Goal: Information Seeking & Learning: Learn about a topic

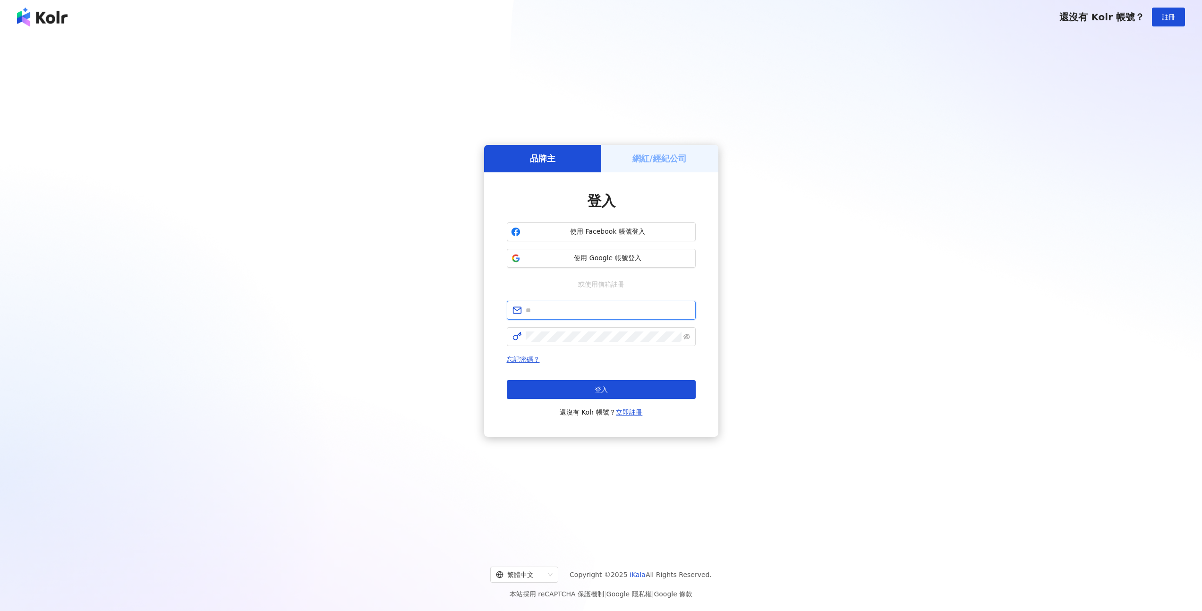
click at [558, 313] on input "text" at bounding box center [608, 310] width 164 height 10
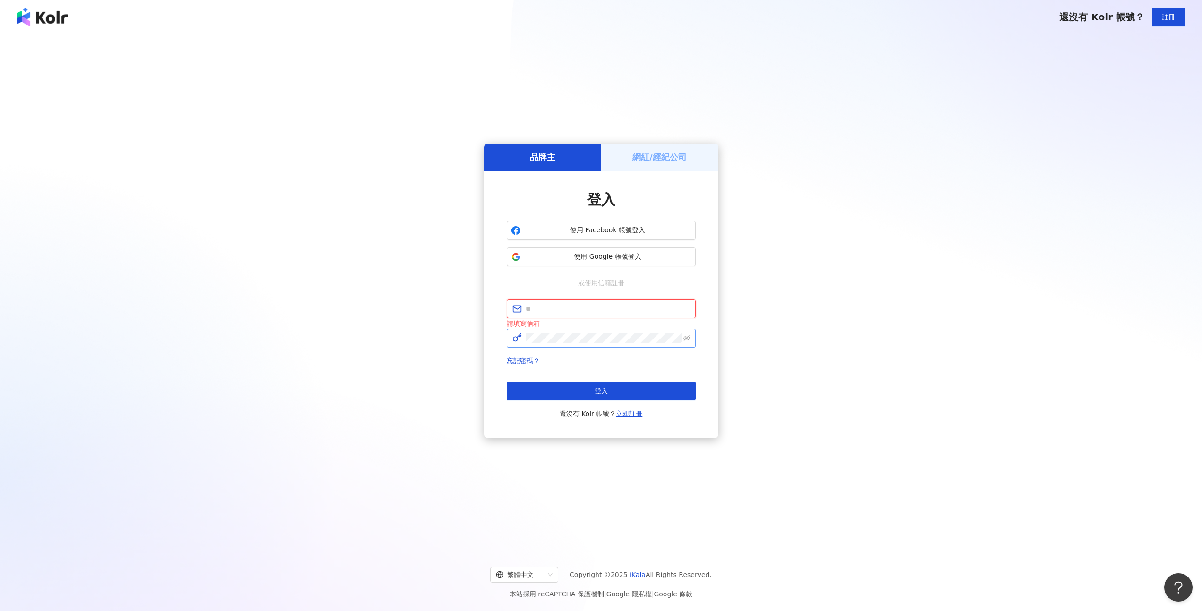
type input "**********"
click at [605, 383] on button "登入" at bounding box center [601, 391] width 189 height 19
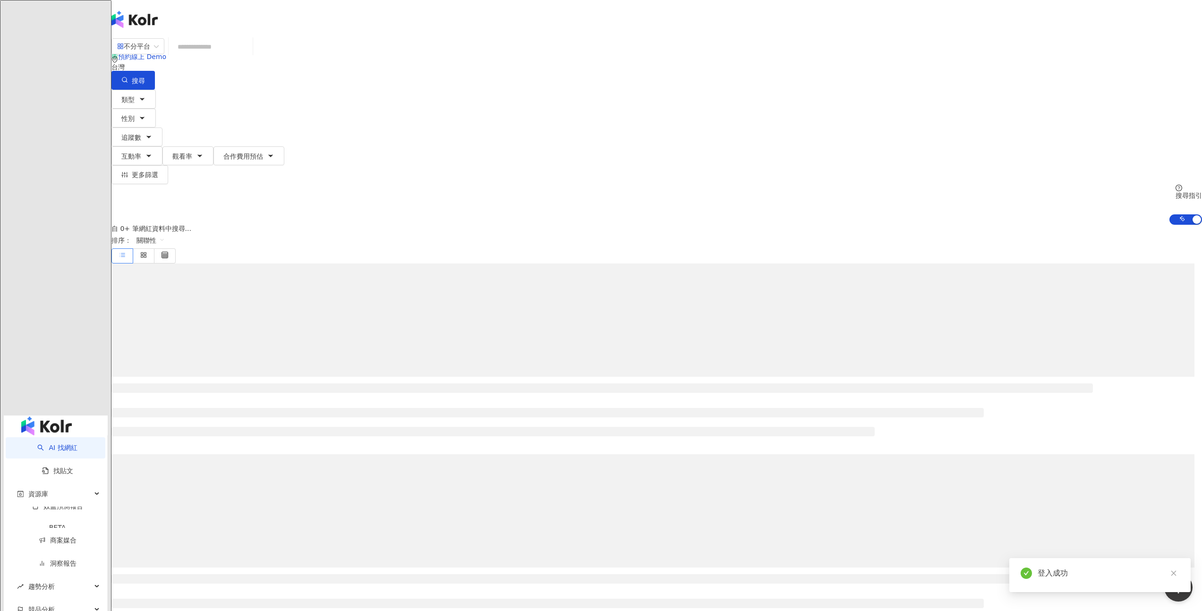
click at [249, 56] on input "search" at bounding box center [210, 47] width 77 height 18
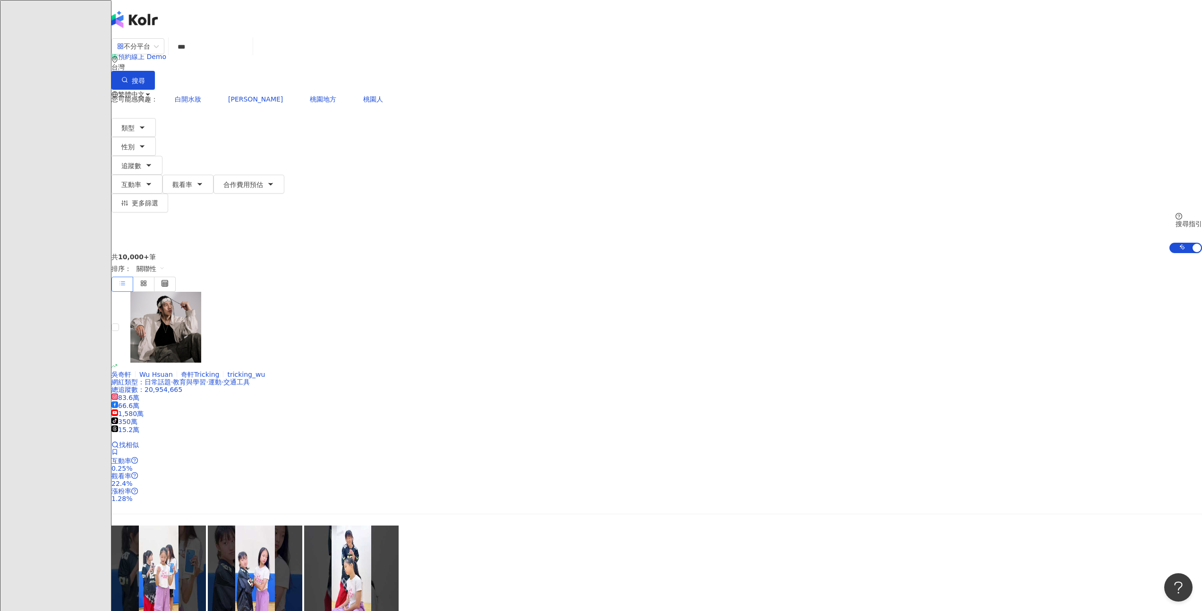
type input "***"
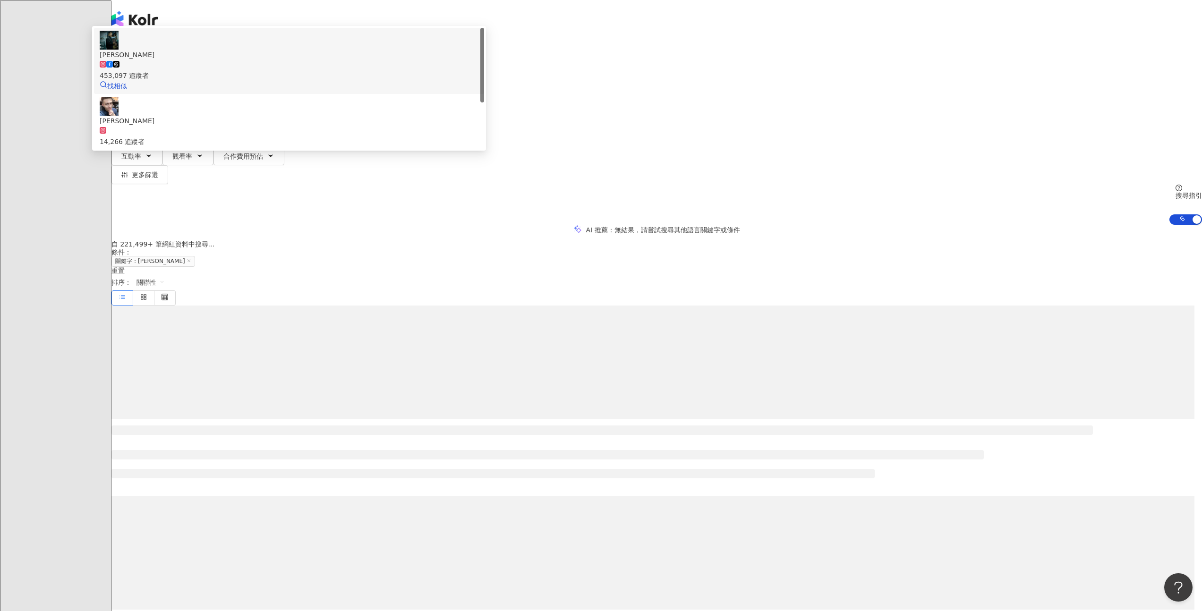
click at [479, 81] on div "453,097 追蹤者" at bounding box center [289, 70] width 379 height 21
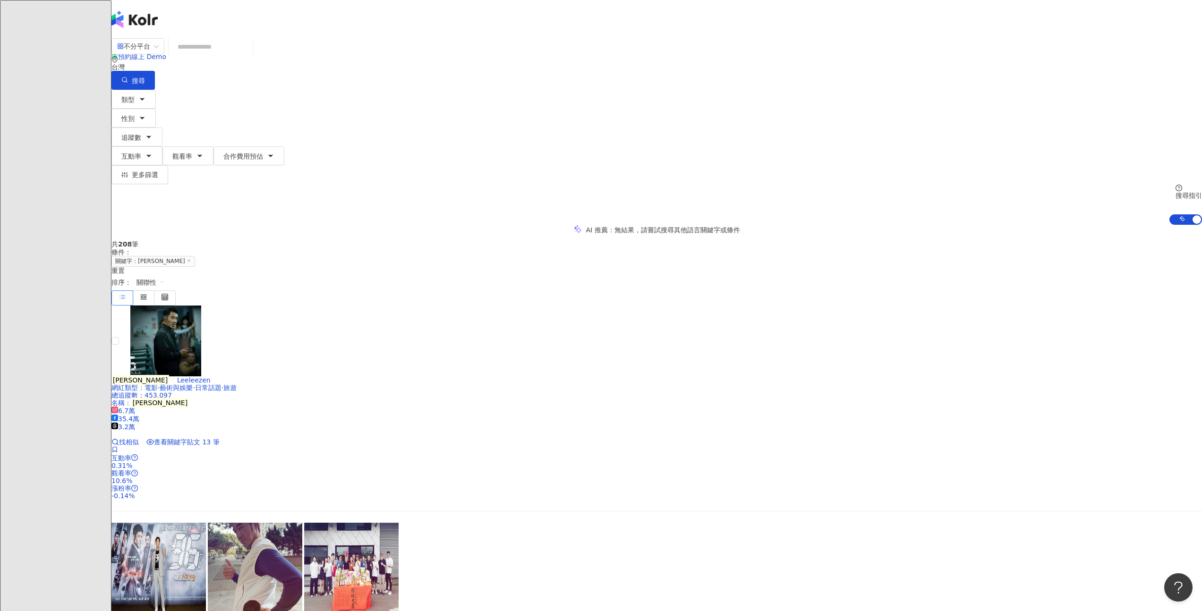
click at [249, 56] on input "search" at bounding box center [210, 47] width 77 height 18
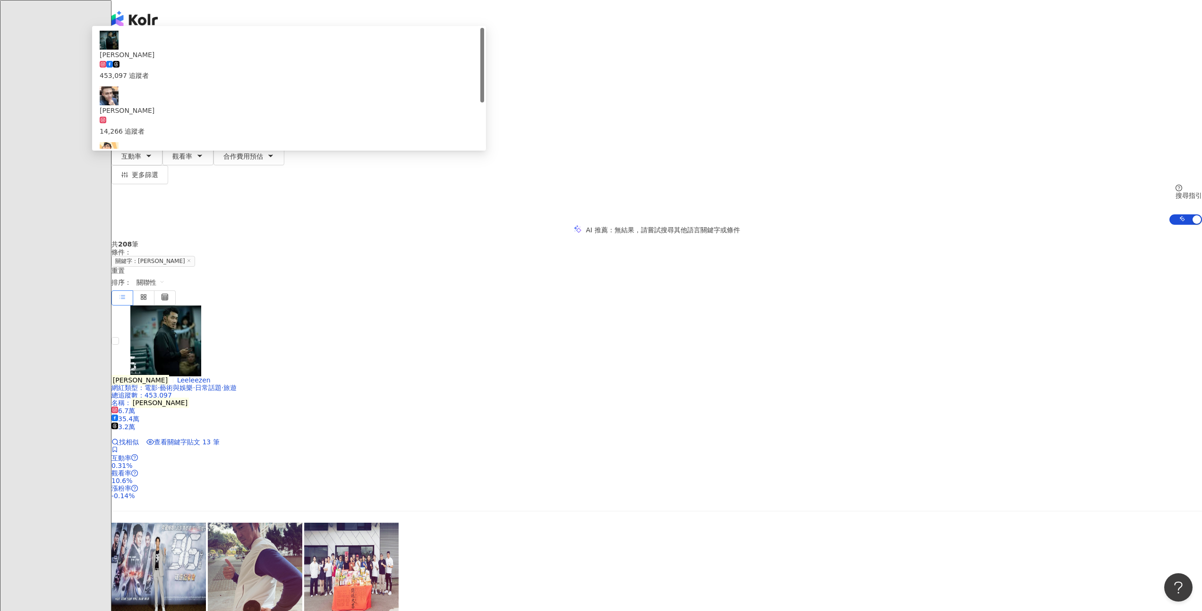
type input "*"
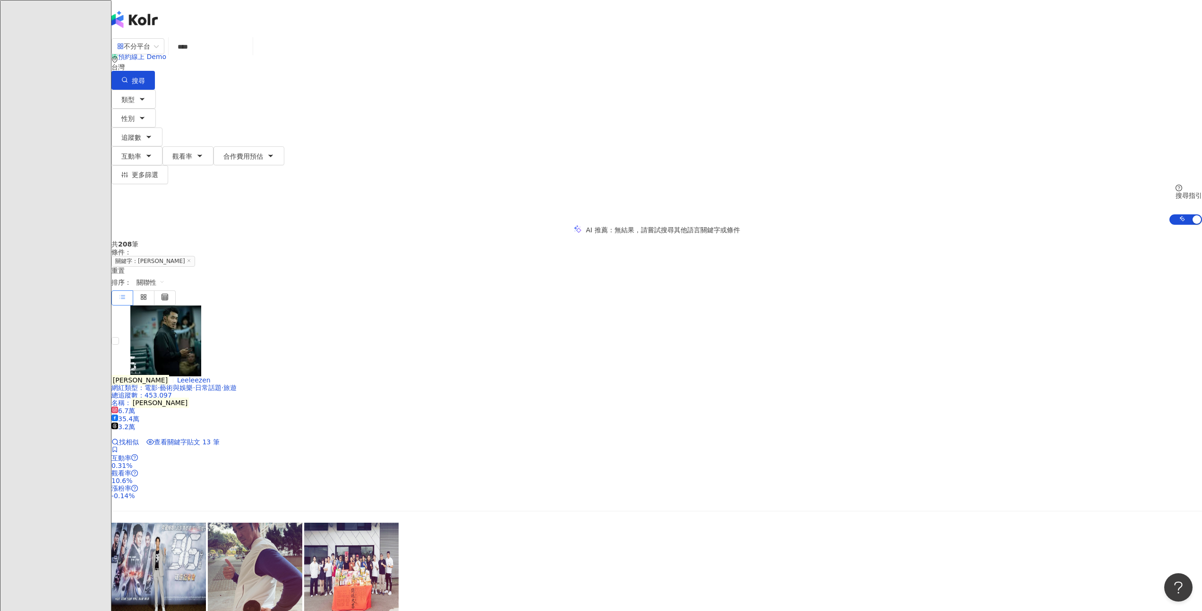
type input "**"
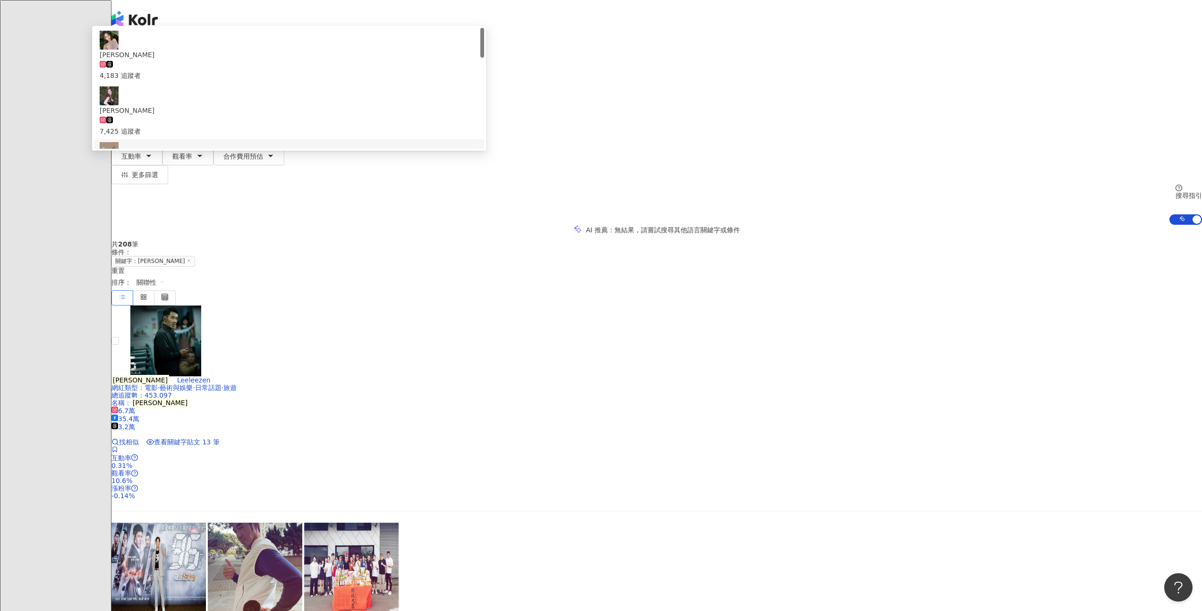
click at [479, 182] on div "3,678,614 追蹤者" at bounding box center [289, 187] width 379 height 10
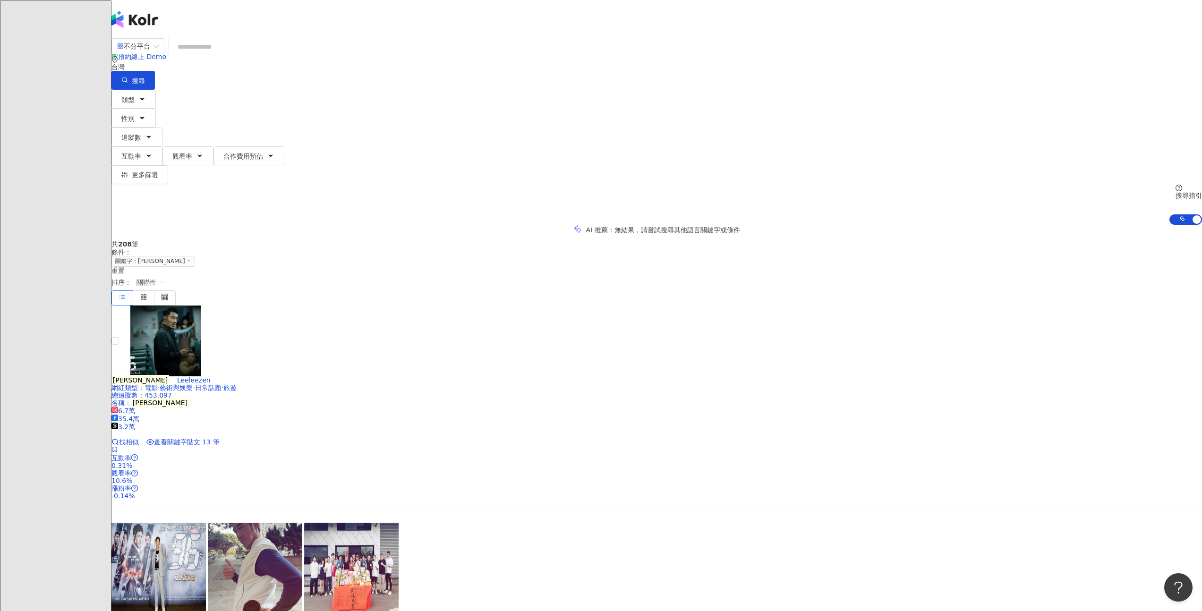
click at [249, 56] on input "search" at bounding box center [210, 47] width 77 height 18
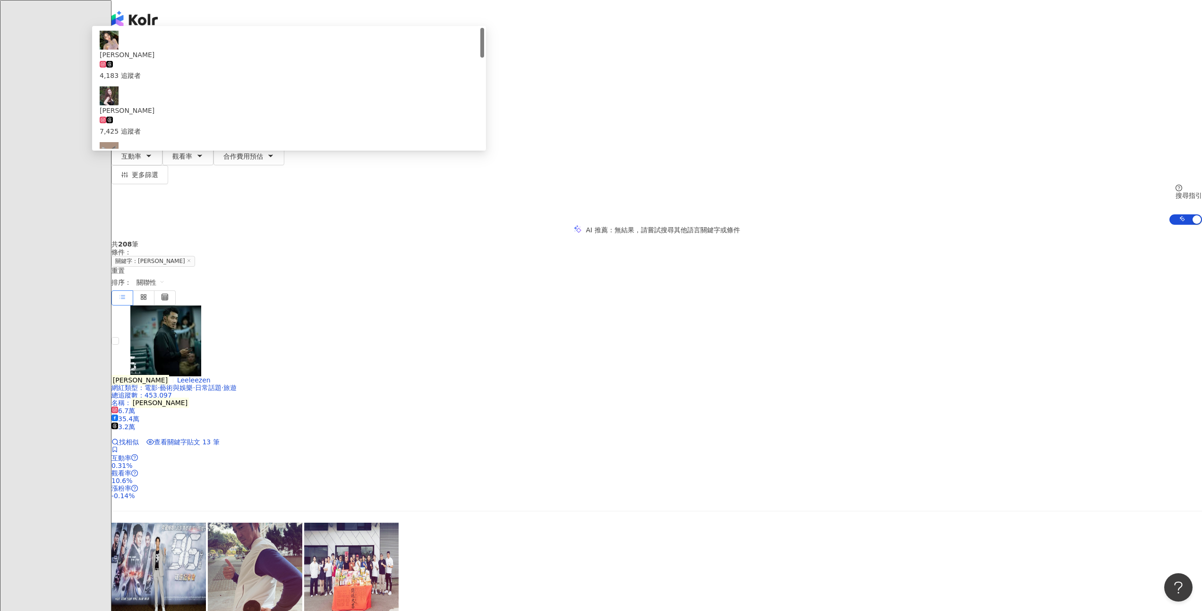
type input "*"
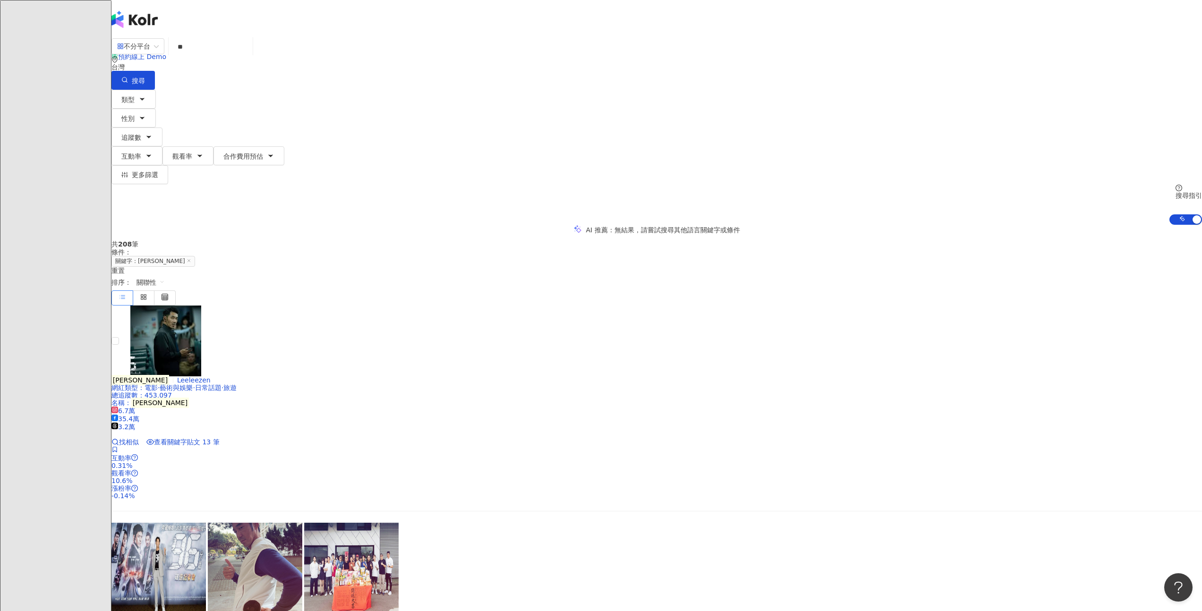
type input "**"
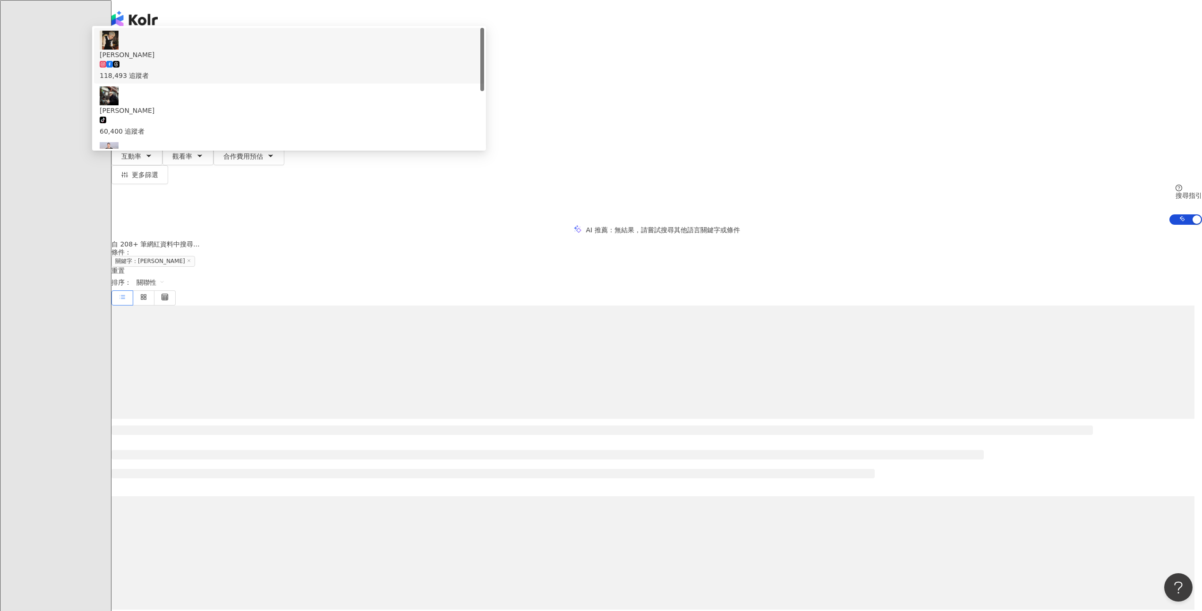
click at [479, 81] on div "118,493 追蹤者" at bounding box center [289, 70] width 379 height 21
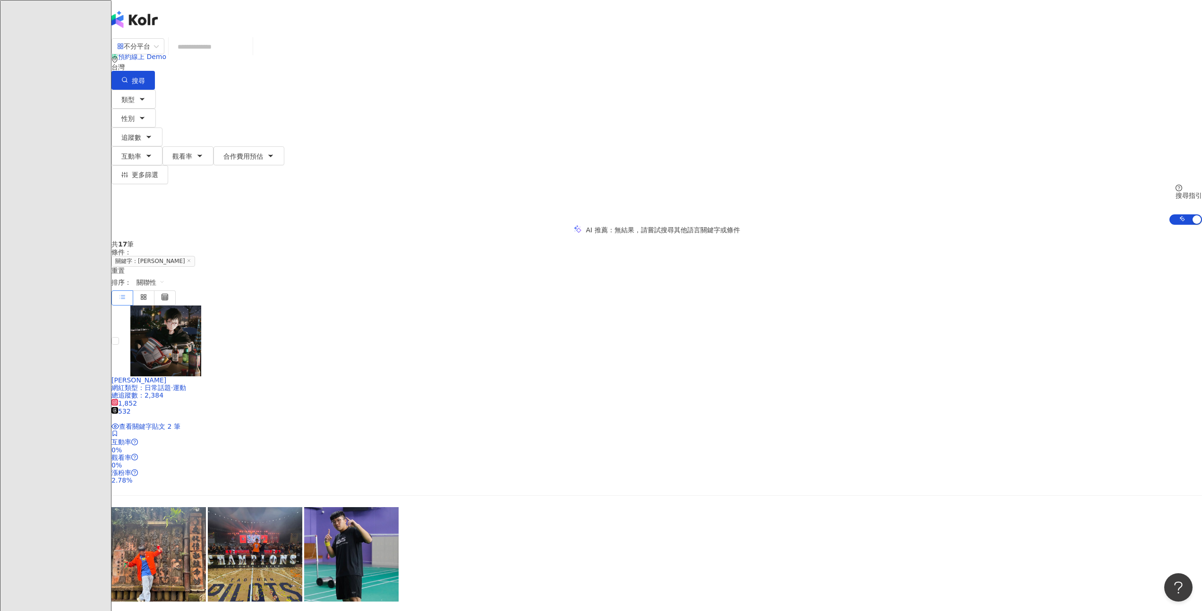
click at [249, 56] on input "search" at bounding box center [210, 47] width 77 height 18
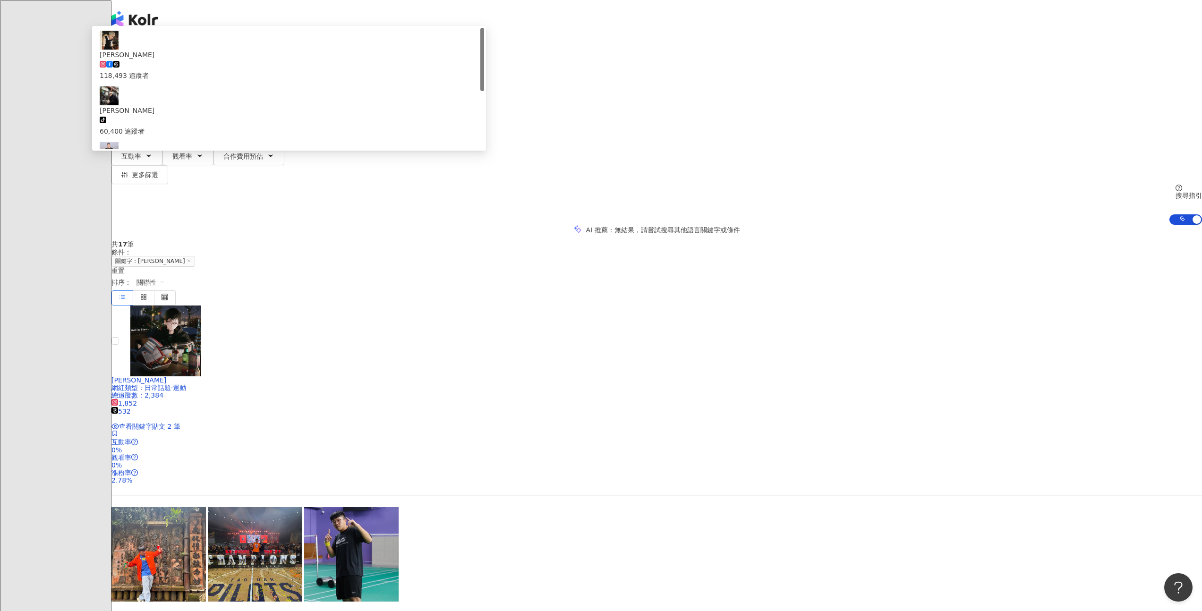
type input "***"
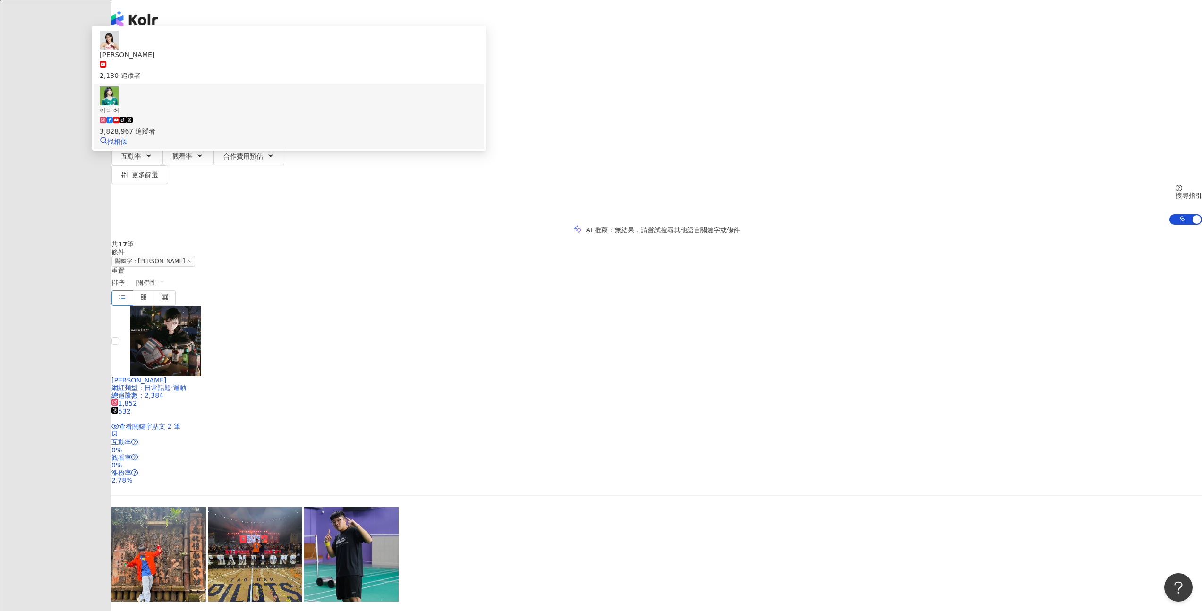
click at [479, 125] on div "tiktok-icon 3,828,967 追蹤者" at bounding box center [289, 126] width 379 height 21
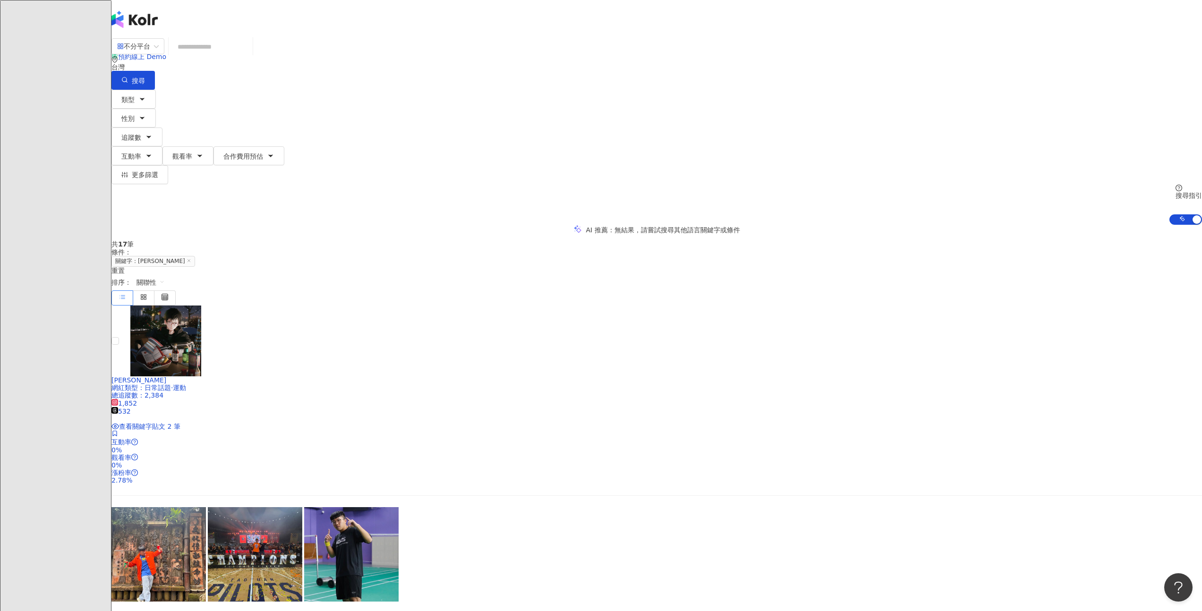
click at [249, 56] on input "search" at bounding box center [210, 47] width 77 height 18
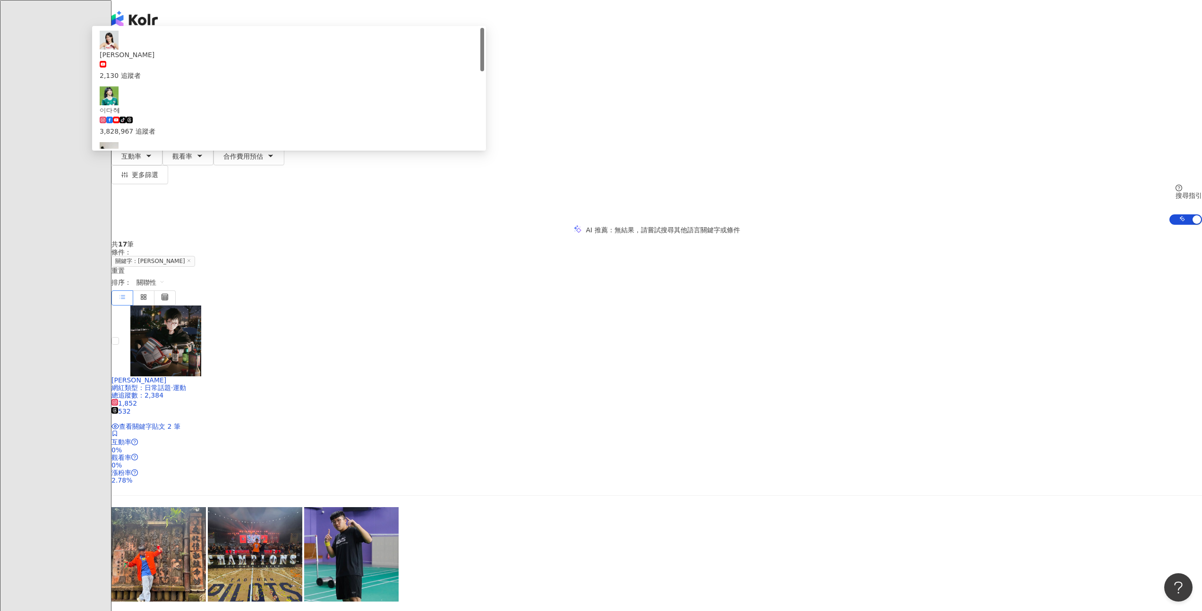
type input "**"
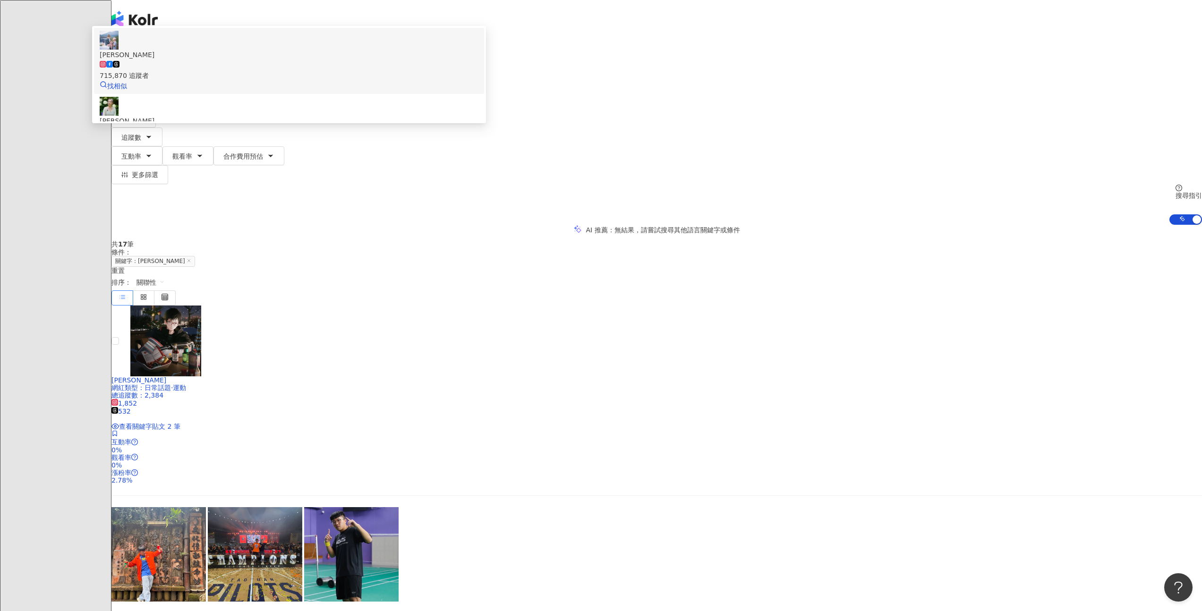
click at [479, 81] on div "715,870 追蹤者" at bounding box center [289, 70] width 379 height 21
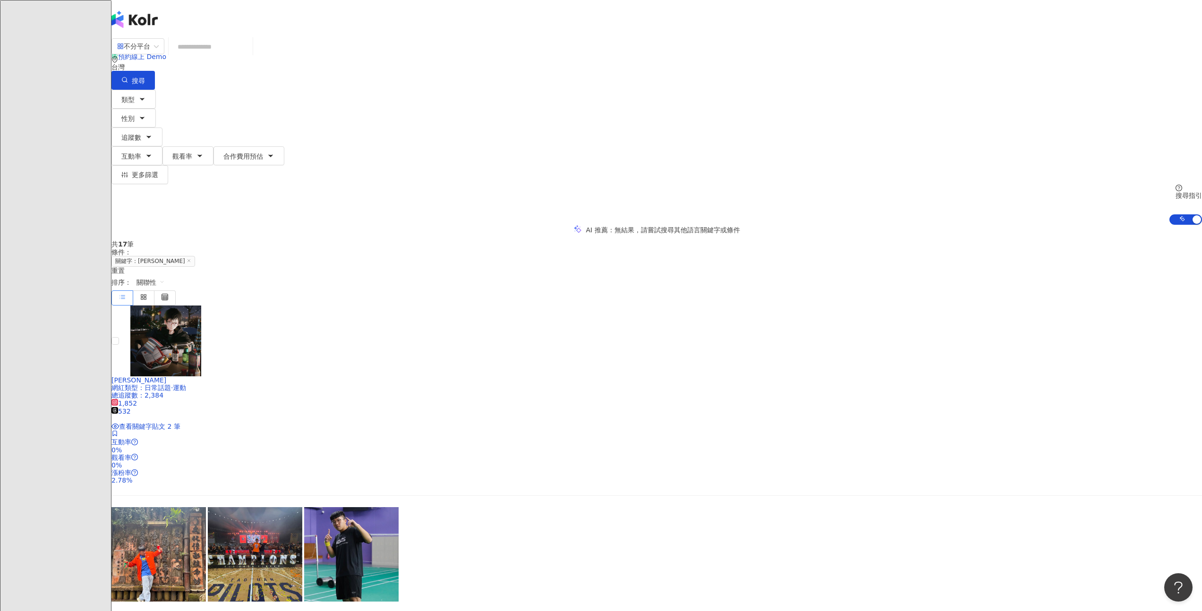
click at [249, 56] on input "search" at bounding box center [210, 47] width 77 height 18
type input "**"
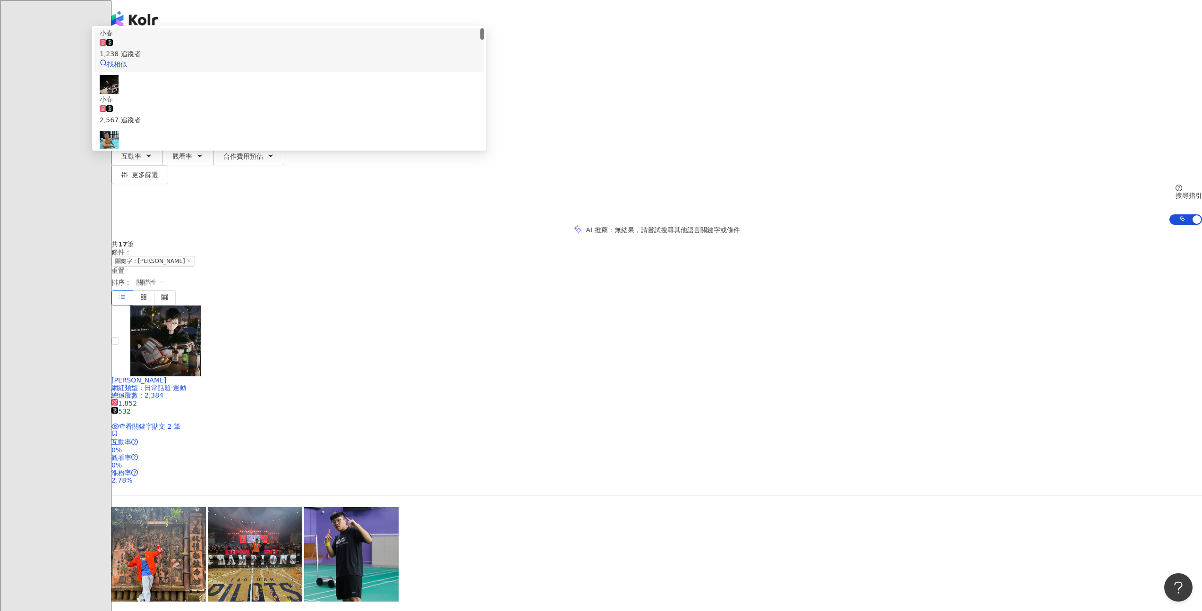
scroll to position [20, 0]
click at [249, 48] on input "**" at bounding box center [210, 47] width 77 height 18
click at [249, 51] on input "**" at bounding box center [210, 47] width 77 height 18
click at [249, 53] on input "**" at bounding box center [210, 47] width 77 height 18
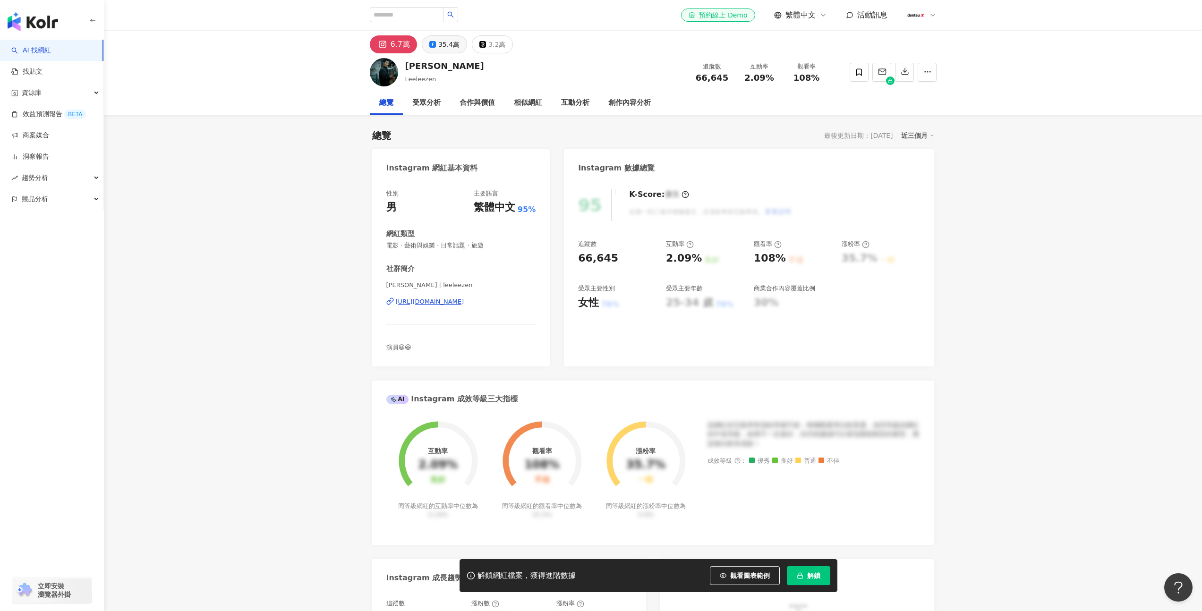
click at [448, 47] on div "35.4萬" at bounding box center [448, 44] width 21 height 13
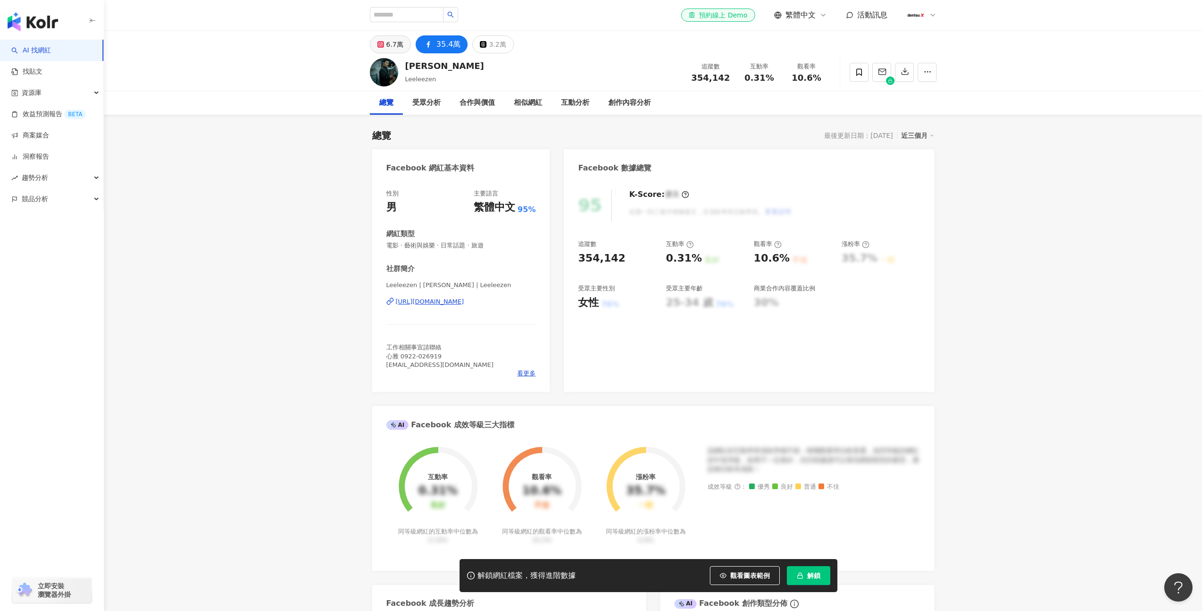
click at [381, 42] on icon at bounding box center [380, 44] width 7 height 7
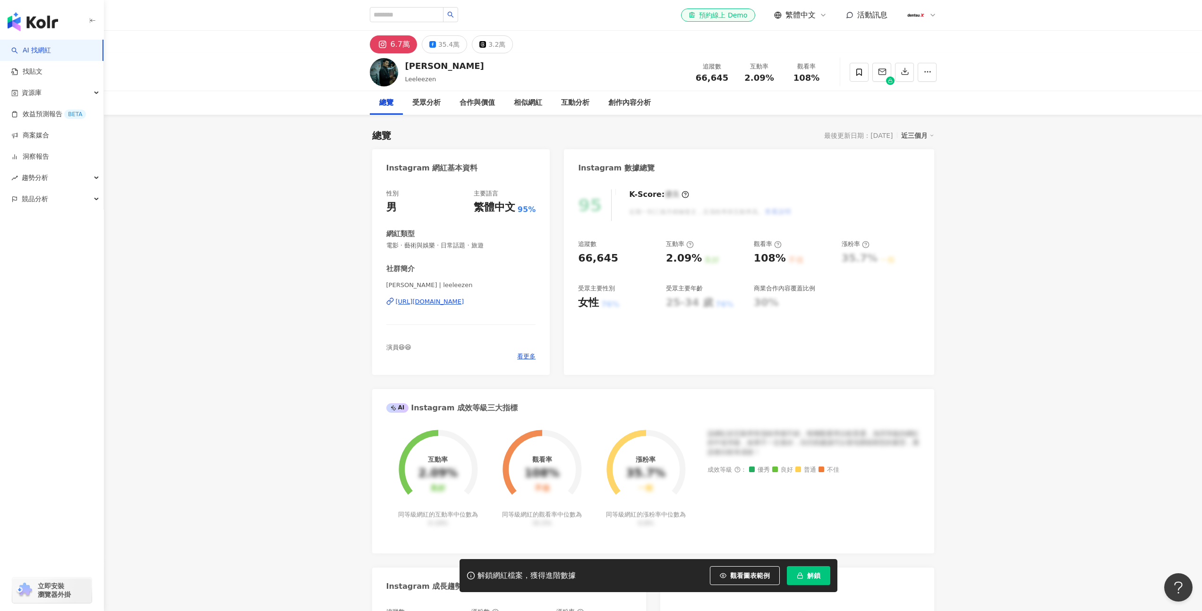
click at [797, 569] on button "解鎖" at bounding box center [808, 575] width 43 height 19
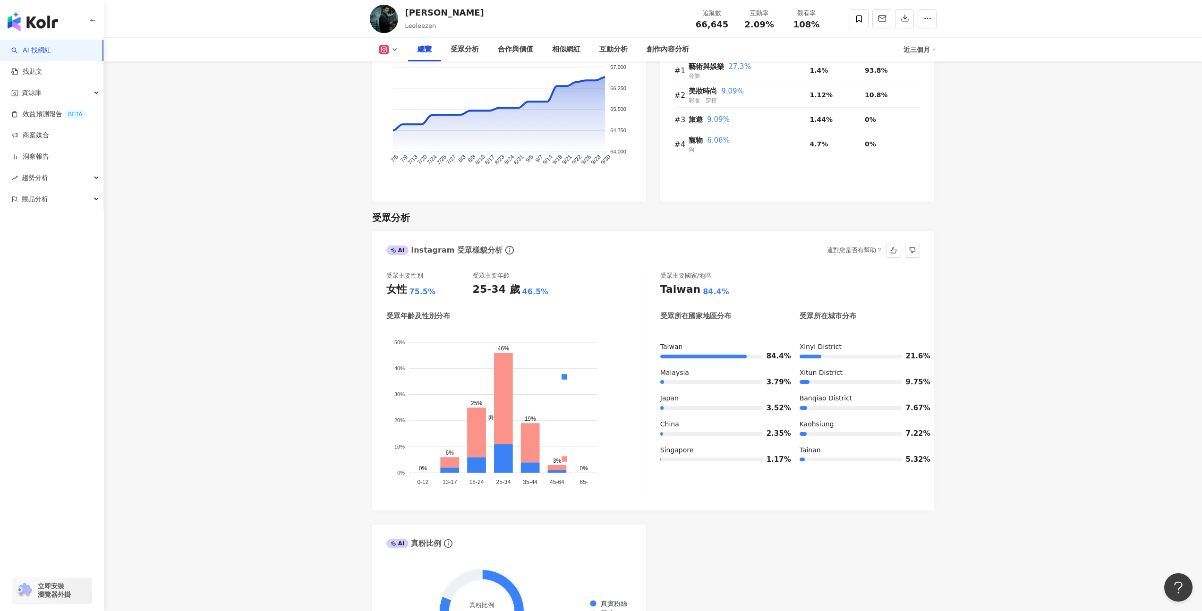
scroll to position [650, 0]
click at [393, 51] on icon at bounding box center [395, 50] width 8 height 8
click at [395, 88] on button "Facebook" at bounding box center [404, 88] width 57 height 13
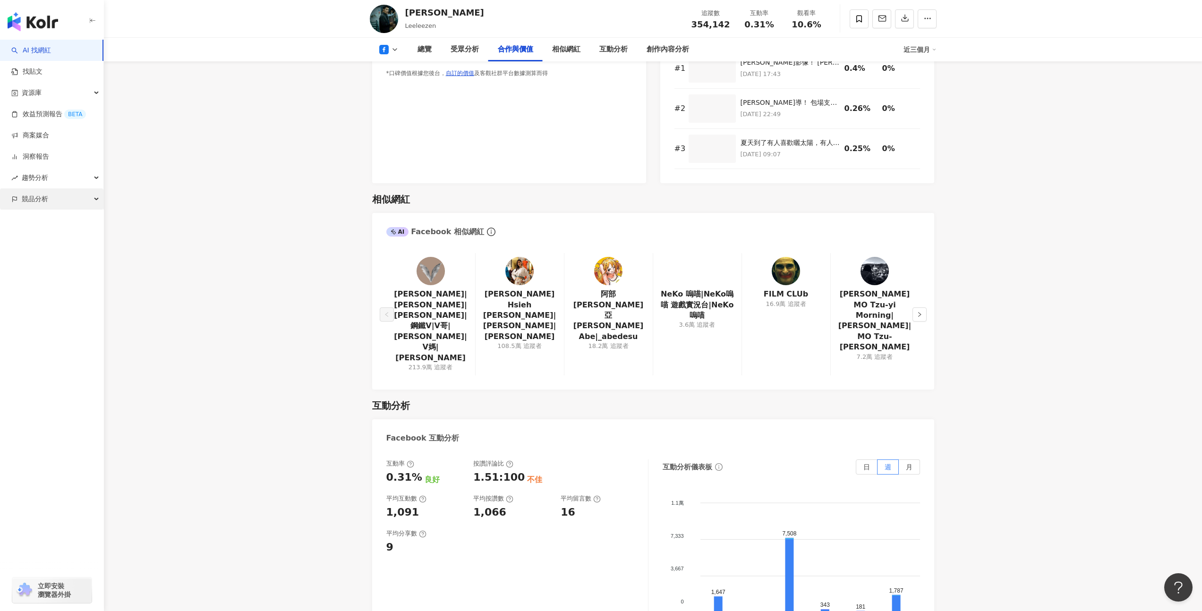
scroll to position [1387, 0]
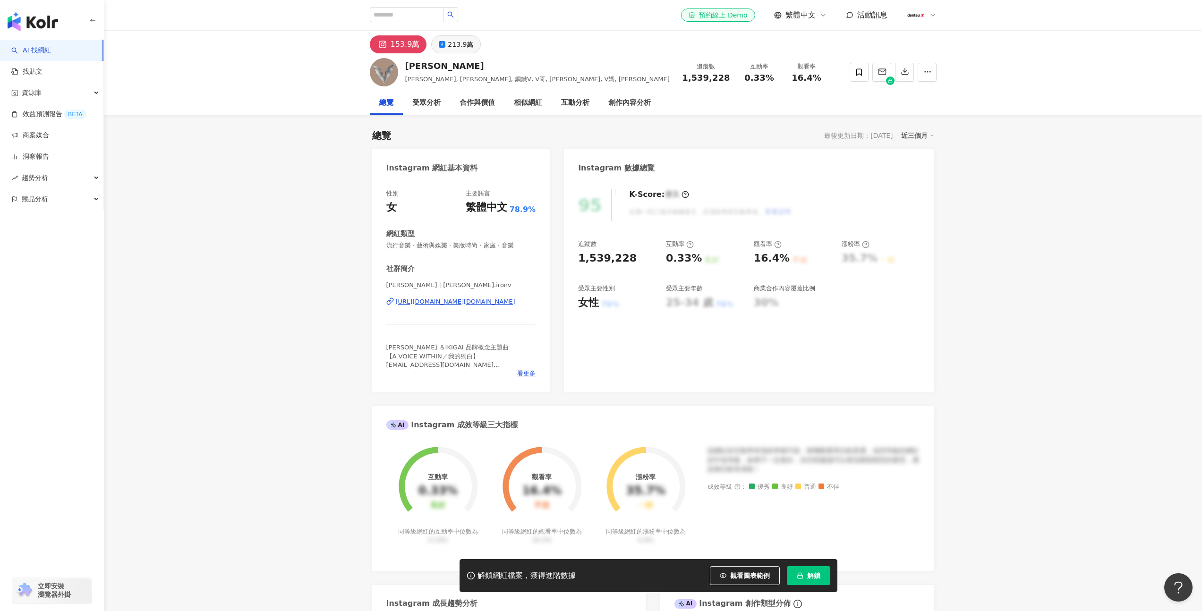
click at [441, 48] on button "213.9萬" at bounding box center [456, 44] width 50 height 18
click at [372, 224] on div "性別 女 主要語言 繁體中文 78.9% 網紅類型 流行音樂 · 藝術與娛樂 · 美妝時尚 · 家庭 · 音樂 社群簡介 vivianhsu0319 | 徐若…" at bounding box center [461, 286] width 178 height 212
click at [823, 585] on div "解鎖網紅檔案，獲得進階數據 觀看圖表範例 解鎖" at bounding box center [649, 575] width 378 height 33
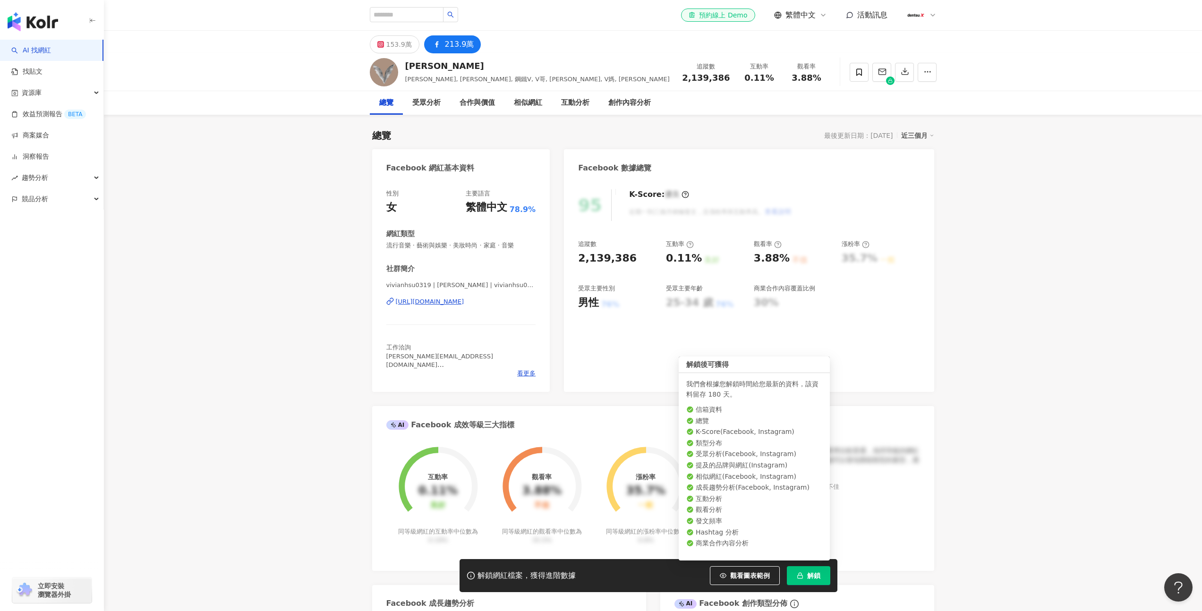
click at [818, 579] on span "解鎖" at bounding box center [813, 576] width 13 height 8
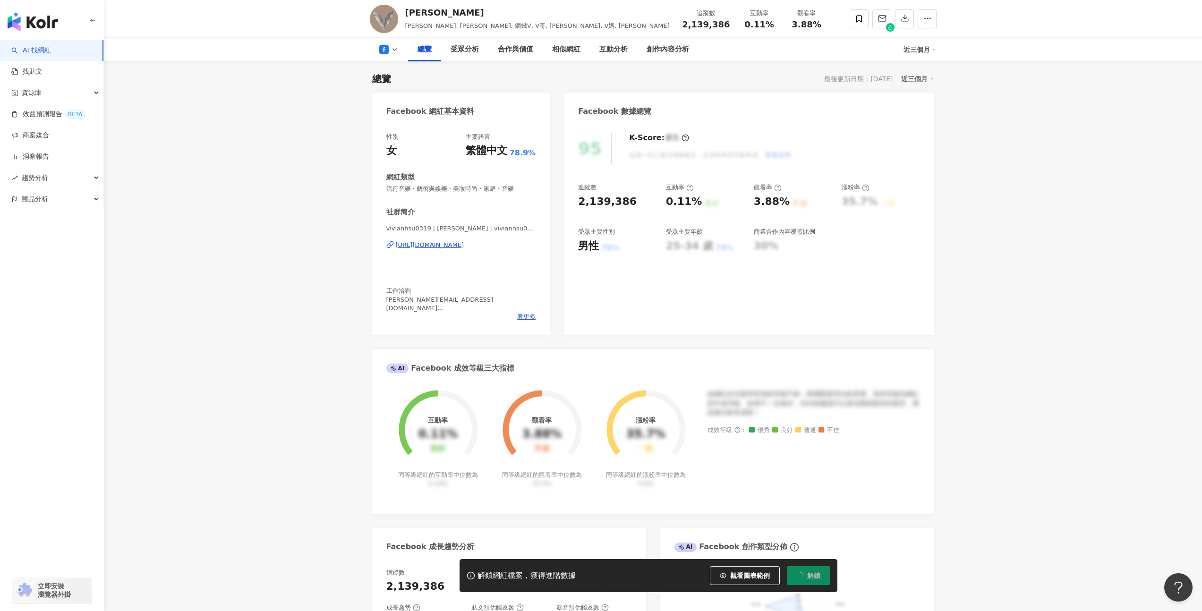
scroll to position [63, 0]
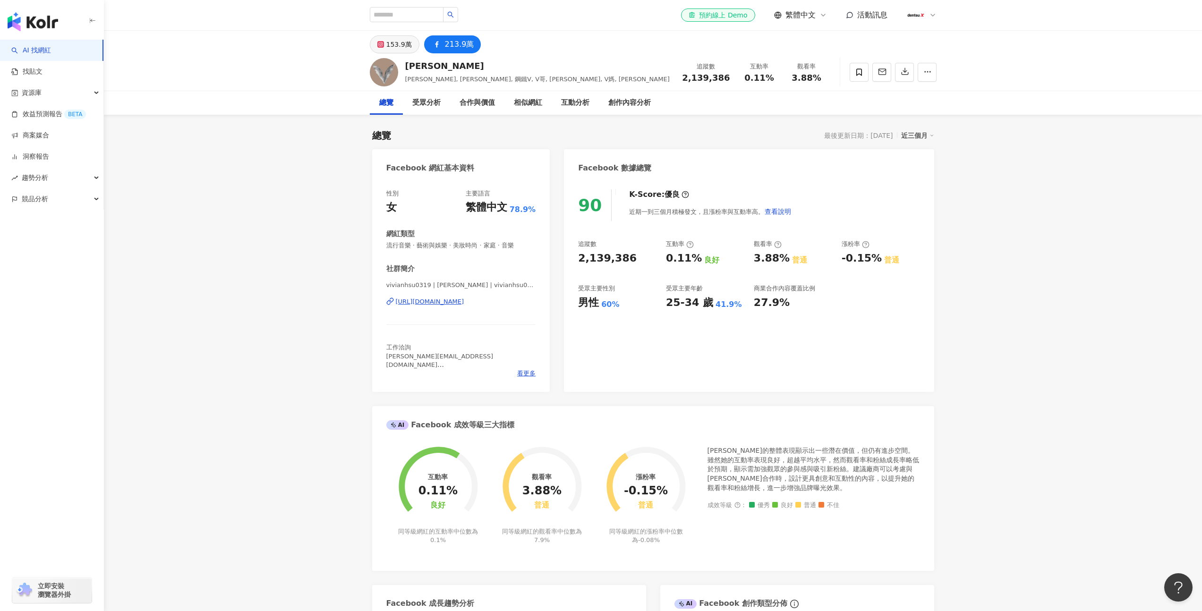
click at [384, 49] on button "153.9萬" at bounding box center [395, 44] width 50 height 18
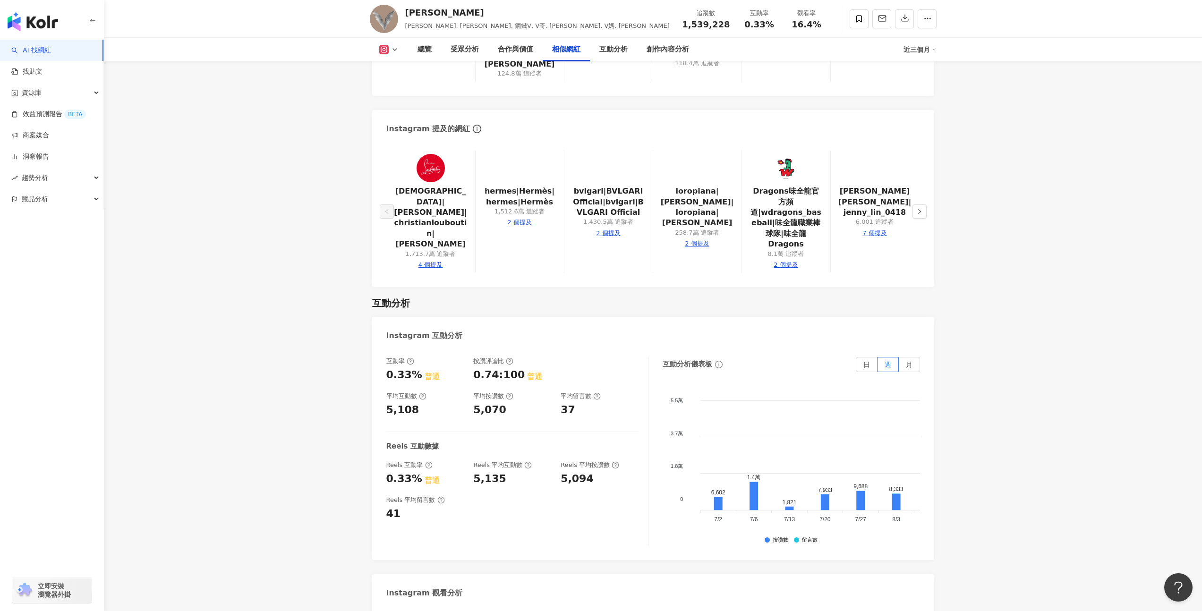
scroll to position [1863, 0]
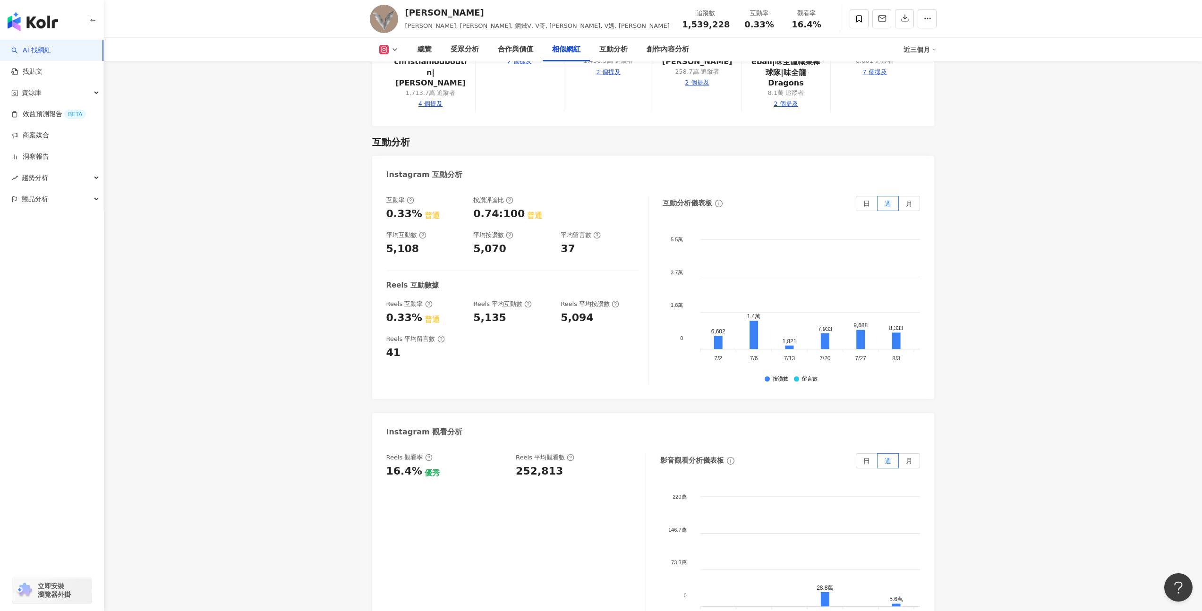
click at [379, 53] on icon at bounding box center [383, 49] width 9 height 9
click at [398, 83] on button "Facebook" at bounding box center [404, 88] width 57 height 13
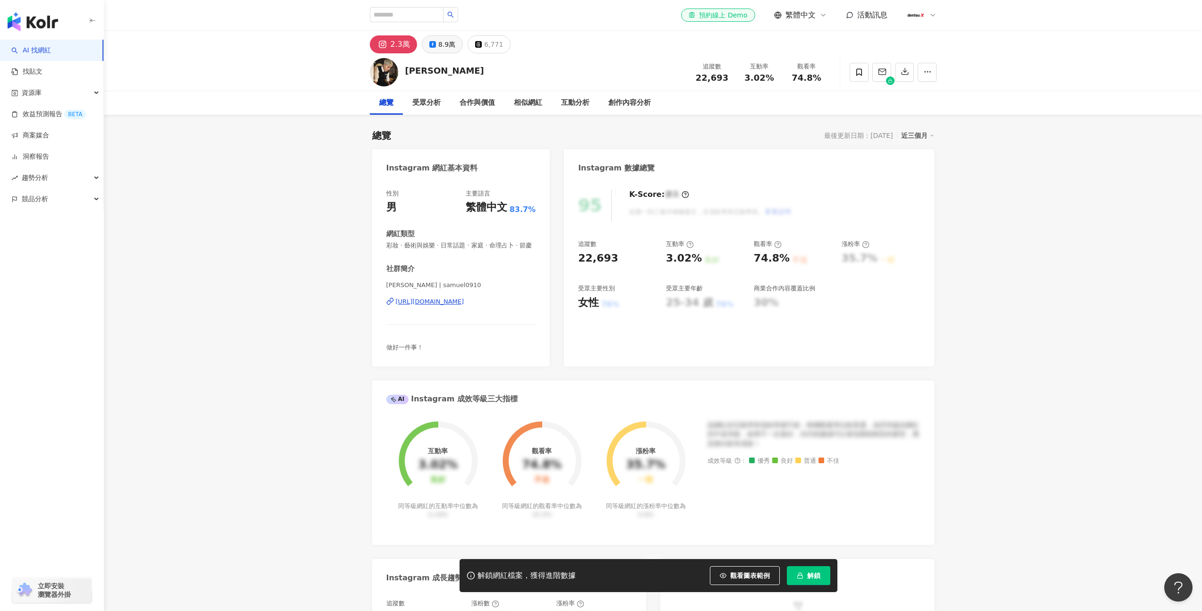
click at [438, 47] on div "8.9萬" at bounding box center [446, 44] width 17 height 13
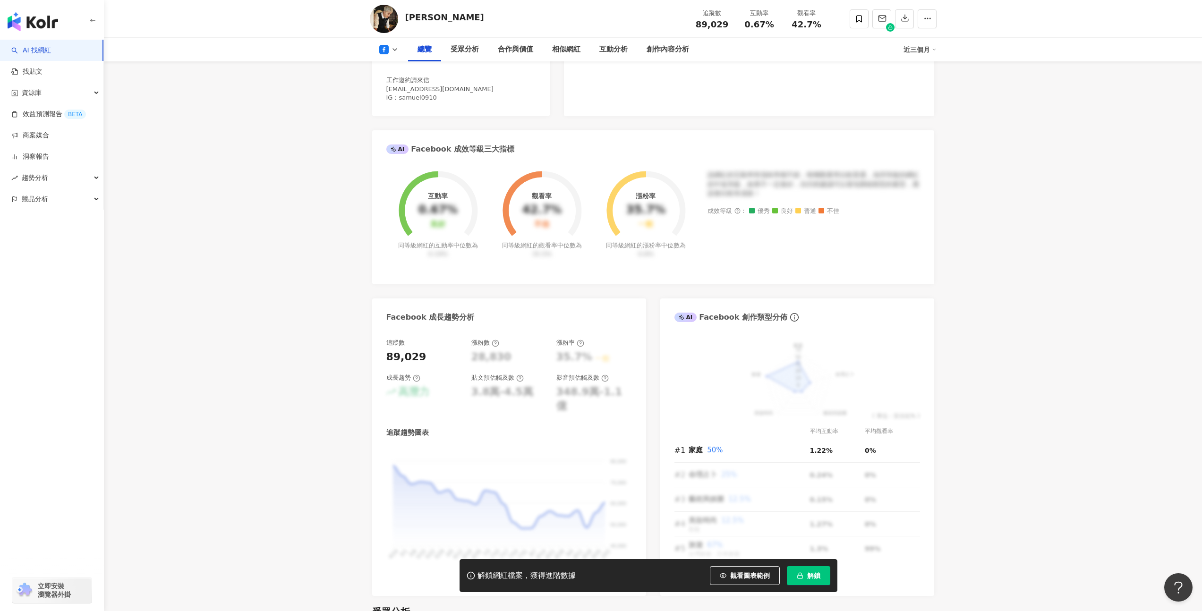
scroll to position [332, 0]
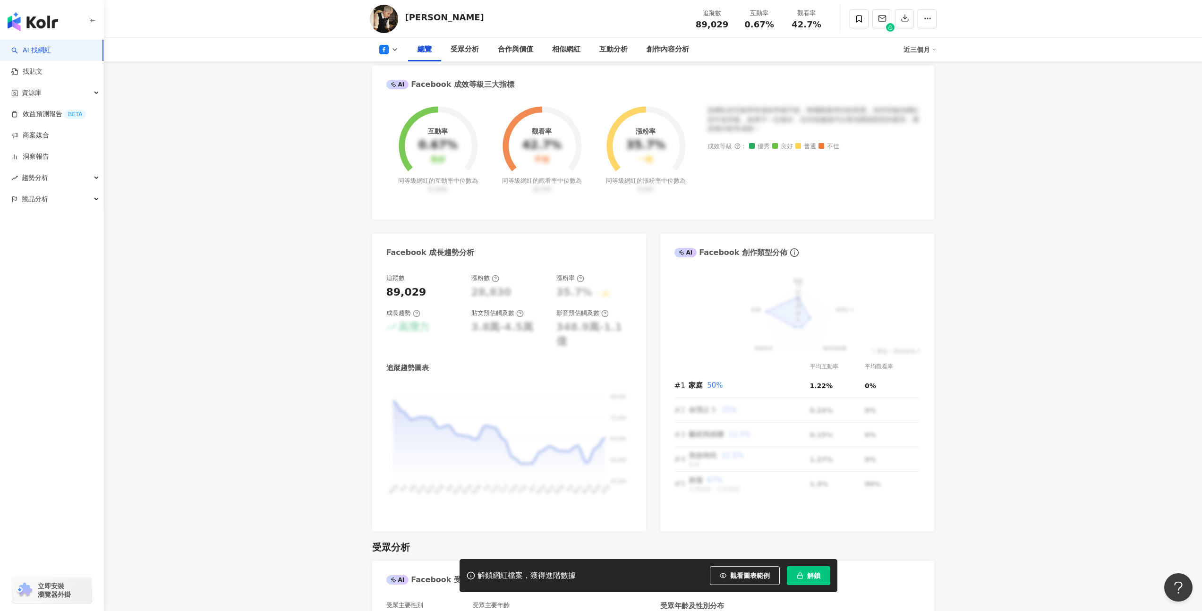
click at [816, 580] on span "解鎖" at bounding box center [813, 576] width 13 height 8
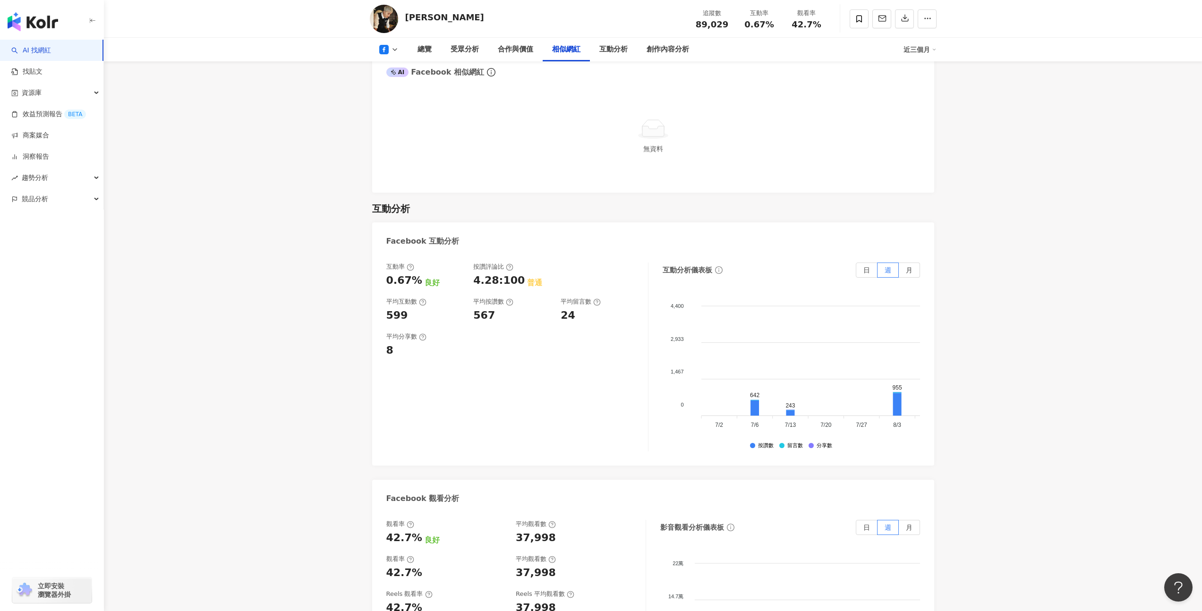
scroll to position [1278, 0]
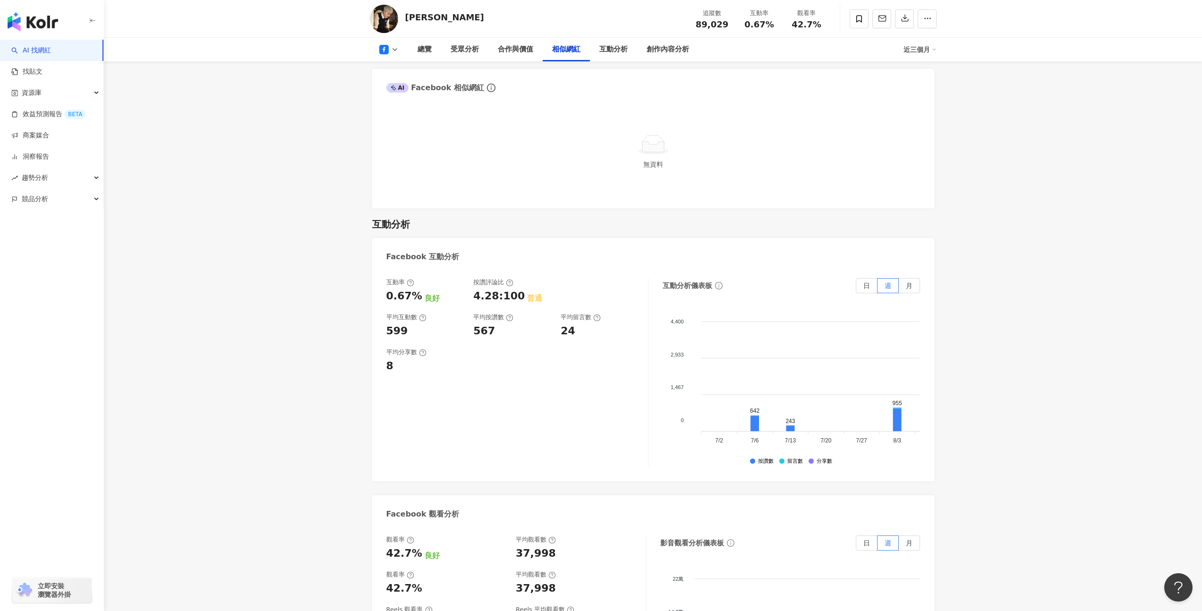
click at [394, 49] on icon at bounding box center [395, 50] width 8 height 8
click at [394, 69] on button "Instagram" at bounding box center [404, 66] width 57 height 13
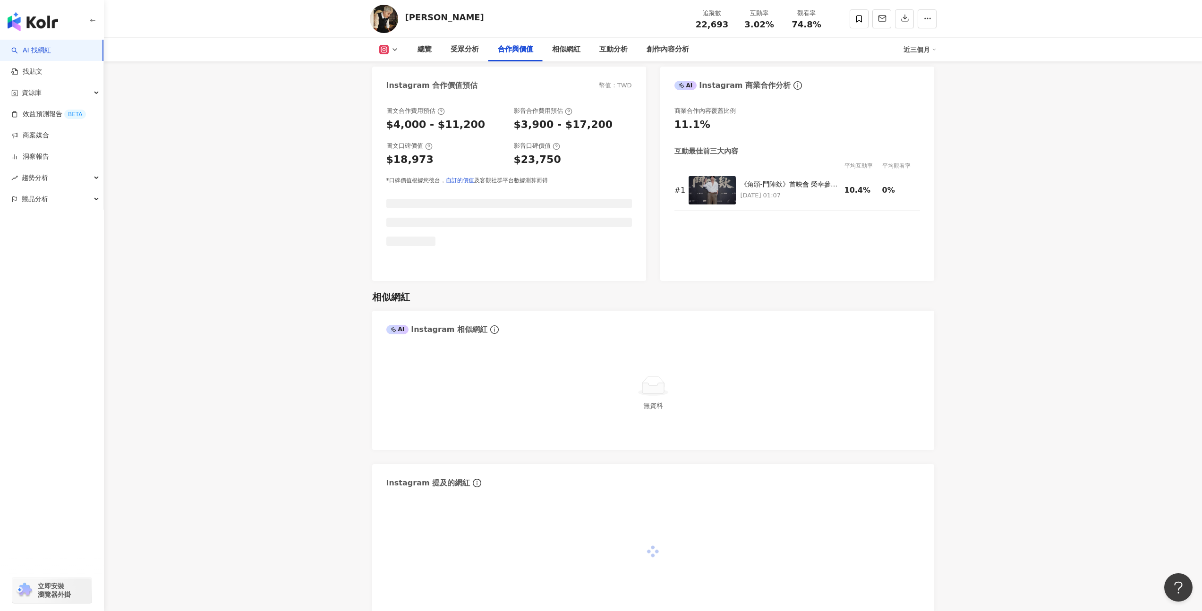
scroll to position [1464, 0]
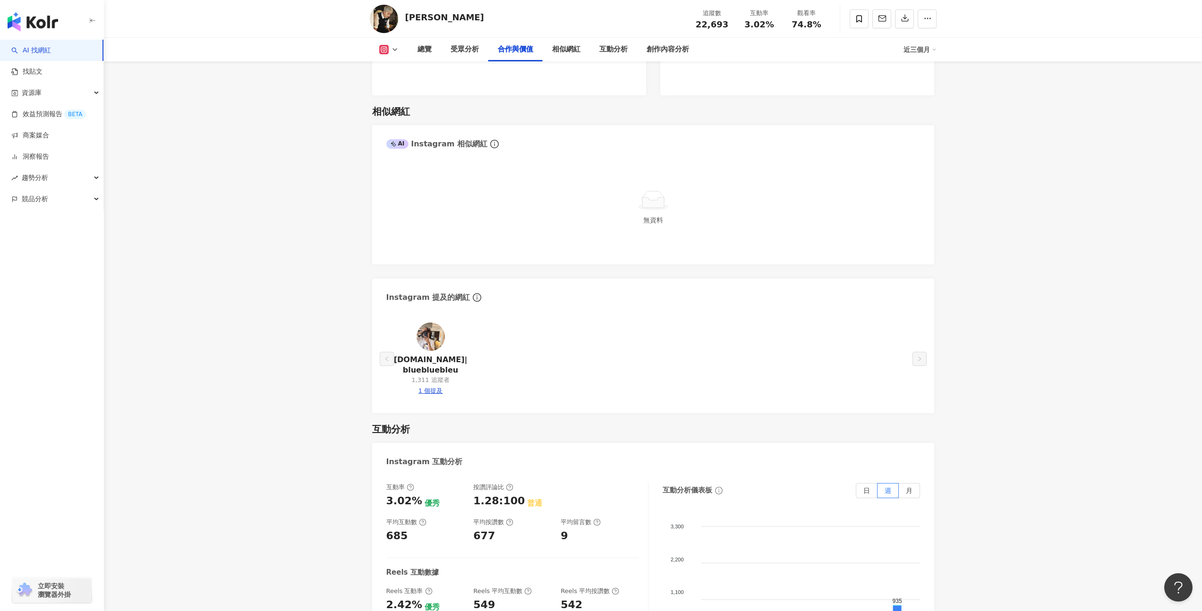
click at [323, 207] on main "2.3萬 8.9萬 6,771 古斌 追蹤數 22,693 互動率 3.02% 觀看率 74.8% 總覽 受眾分析 合作與價值 相似網紅 互動分析 創作內容分…" at bounding box center [653, 325] width 1098 height 3517
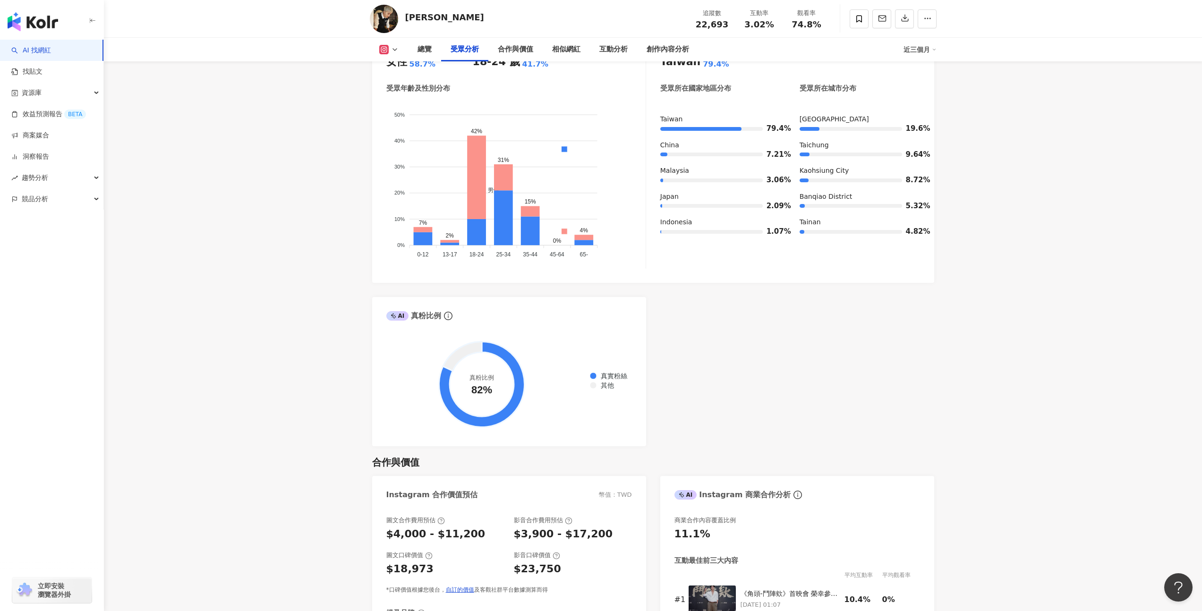
scroll to position [698, 0]
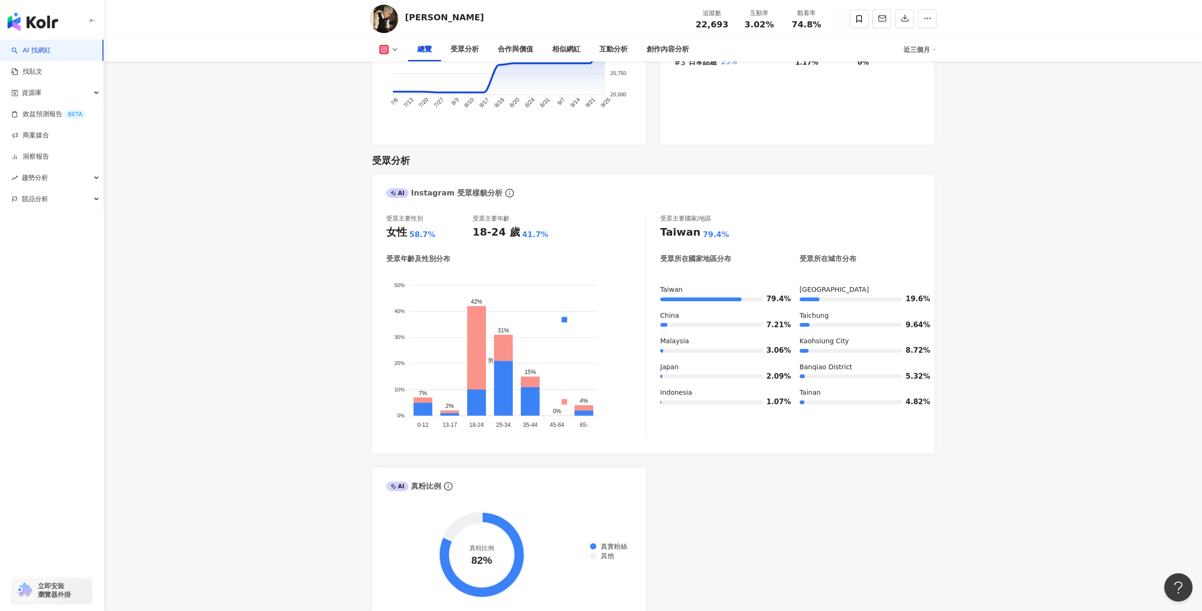
click at [390, 50] on button at bounding box center [389, 49] width 38 height 9
click at [398, 85] on button "Facebook" at bounding box center [404, 88] width 57 height 13
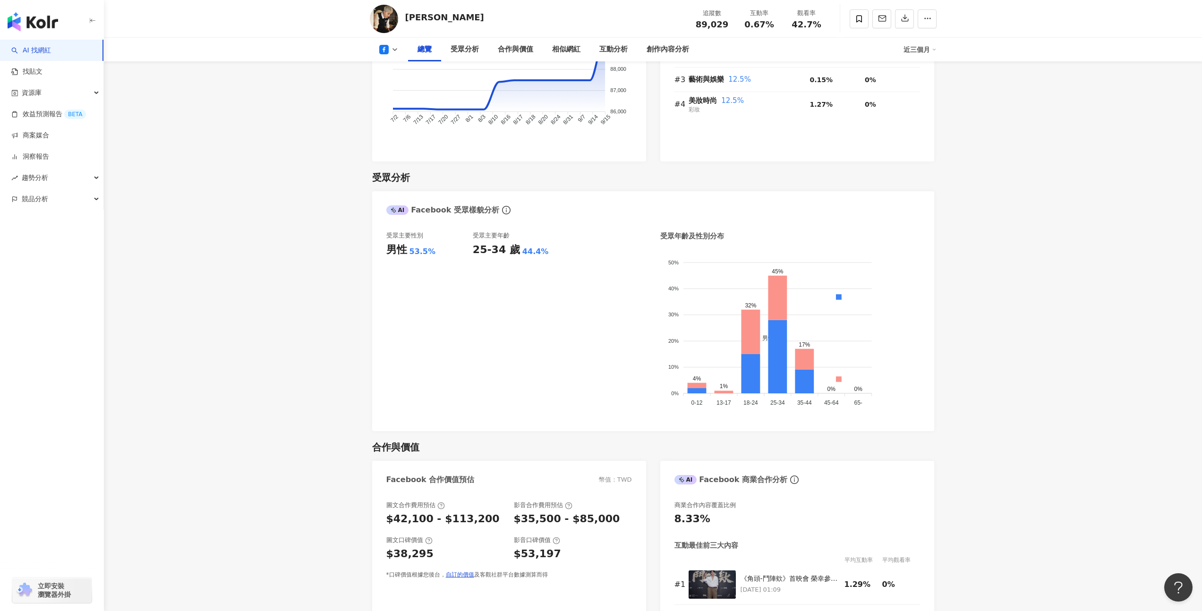
scroll to position [715, 0]
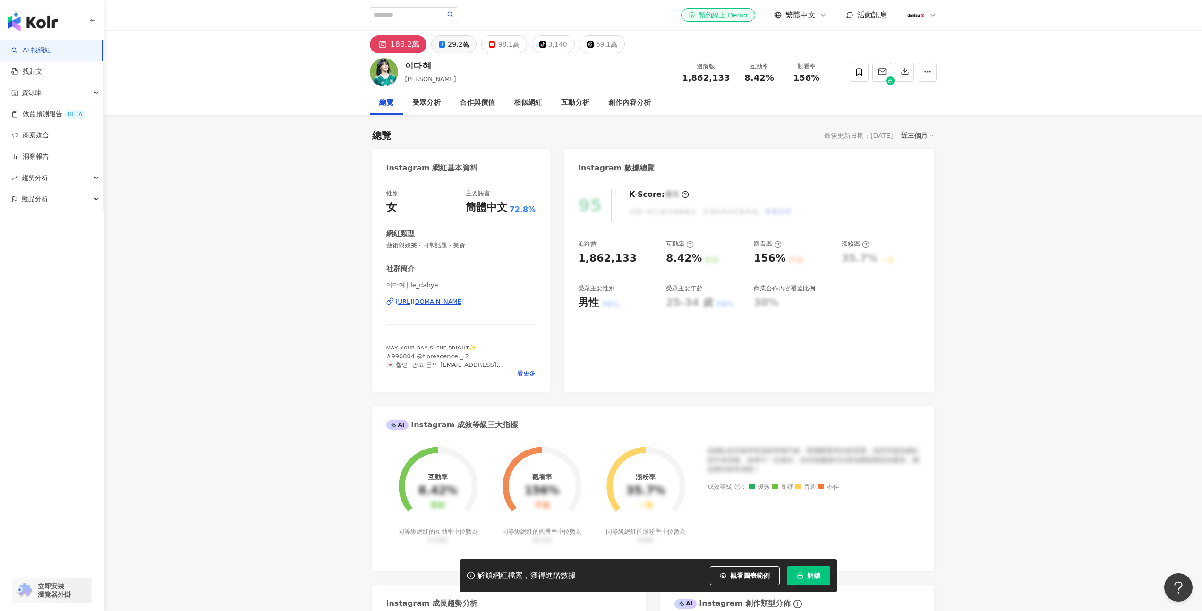
click at [461, 46] on div "29.2萬" at bounding box center [458, 44] width 21 height 13
click at [443, 49] on div "60.8萬" at bounding box center [448, 44] width 21 height 13
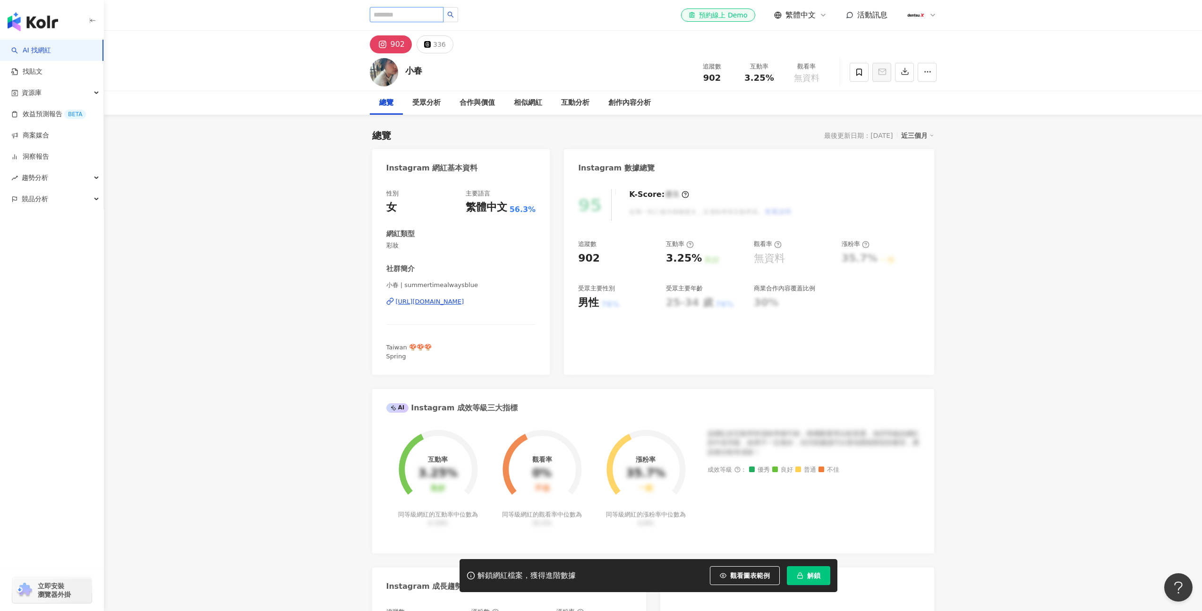
click at [404, 14] on input "search" at bounding box center [407, 14] width 74 height 15
type input "*"
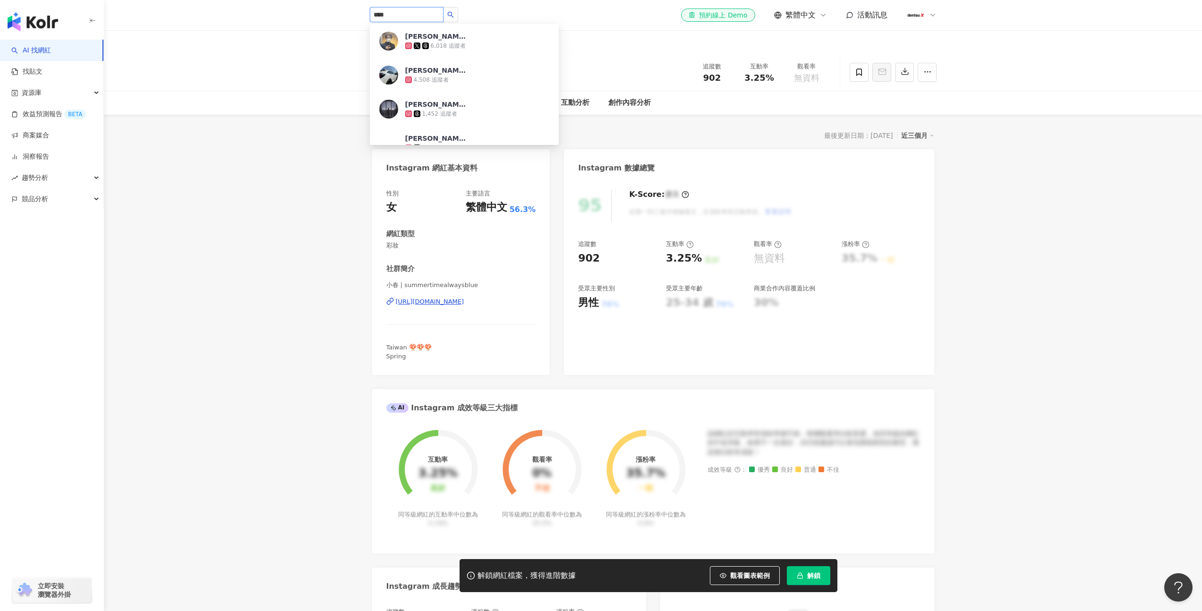
type input "*****"
click at [480, 57] on div "MJ116/Kenzy Chou 657,303 追蹤者 找相似" at bounding box center [464, 46] width 189 height 34
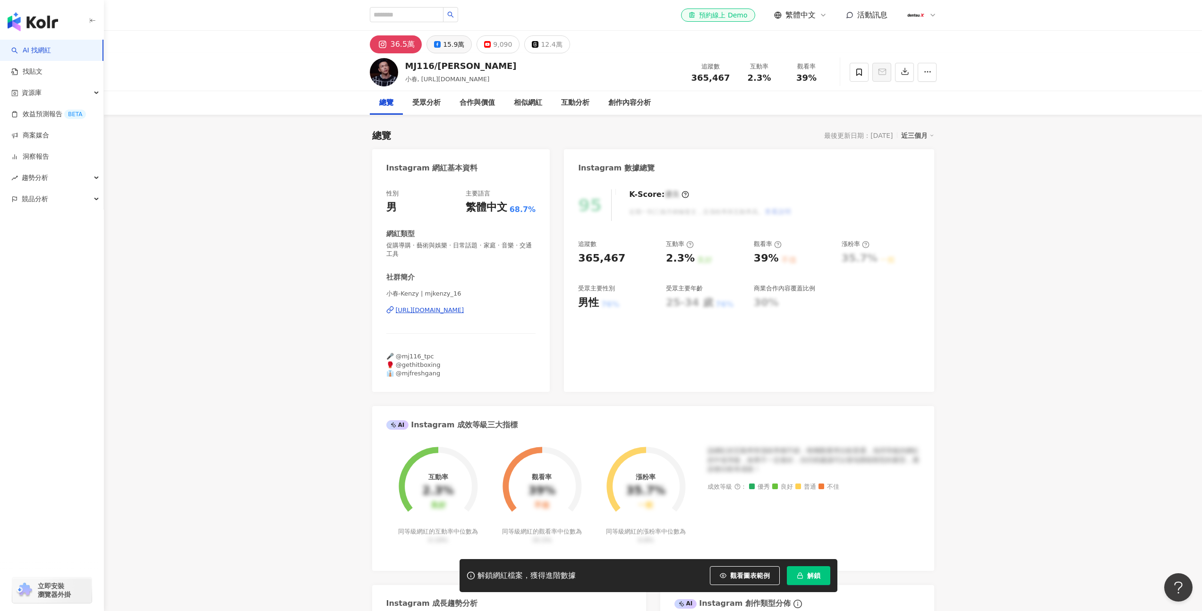
click at [452, 48] on div "15.9萬" at bounding box center [453, 44] width 21 height 13
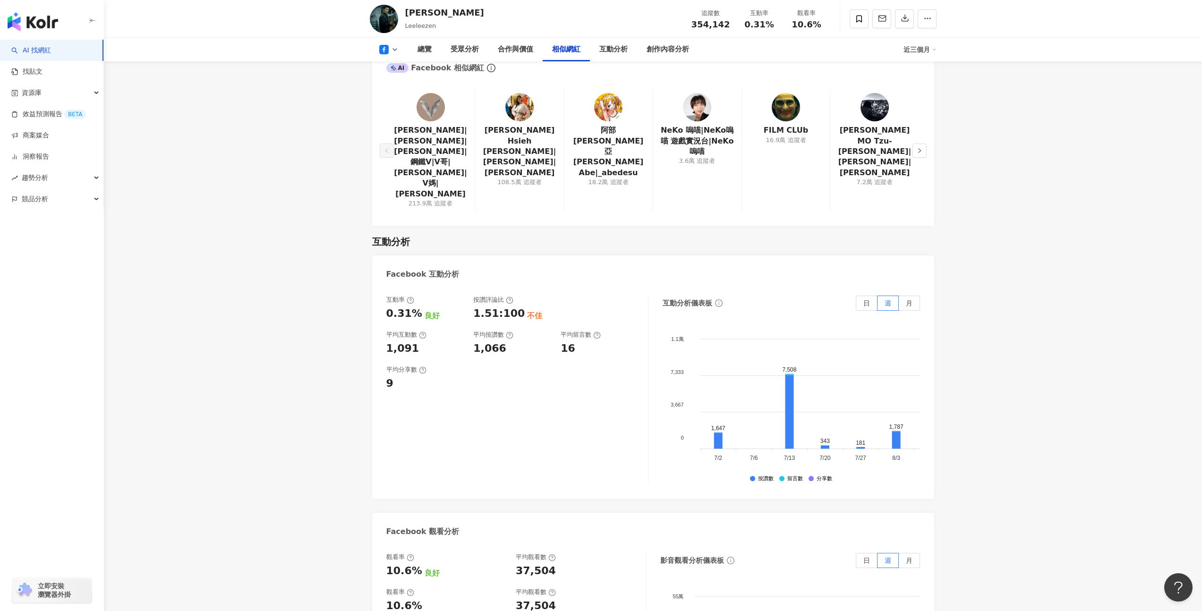
click at [396, 51] on icon at bounding box center [395, 50] width 8 height 8
click at [394, 51] on icon at bounding box center [395, 50] width 8 height 8
click at [394, 67] on button "Instagram" at bounding box center [404, 66] width 57 height 13
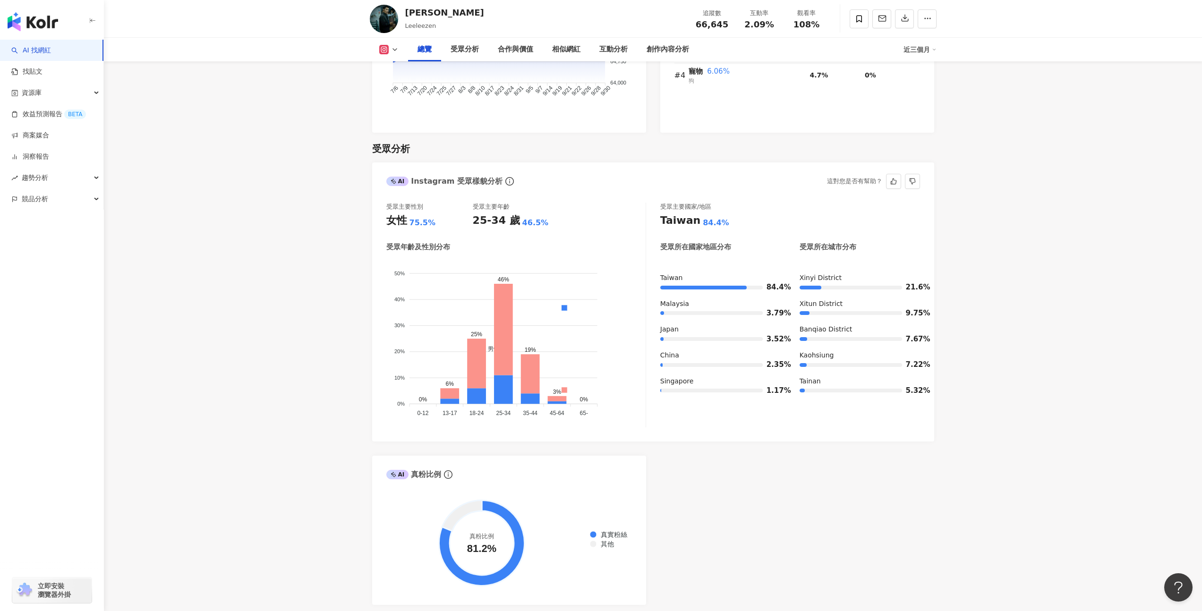
scroll to position [692, 0]
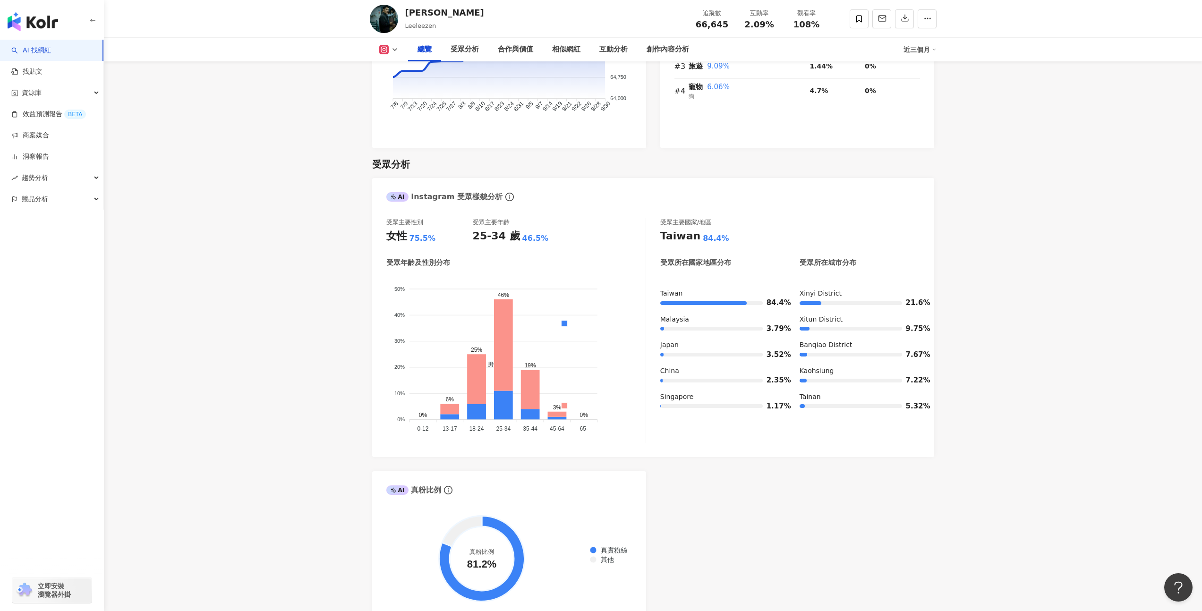
click at [391, 52] on icon at bounding box center [395, 50] width 8 height 8
click at [408, 83] on button "Facebook" at bounding box center [404, 88] width 57 height 13
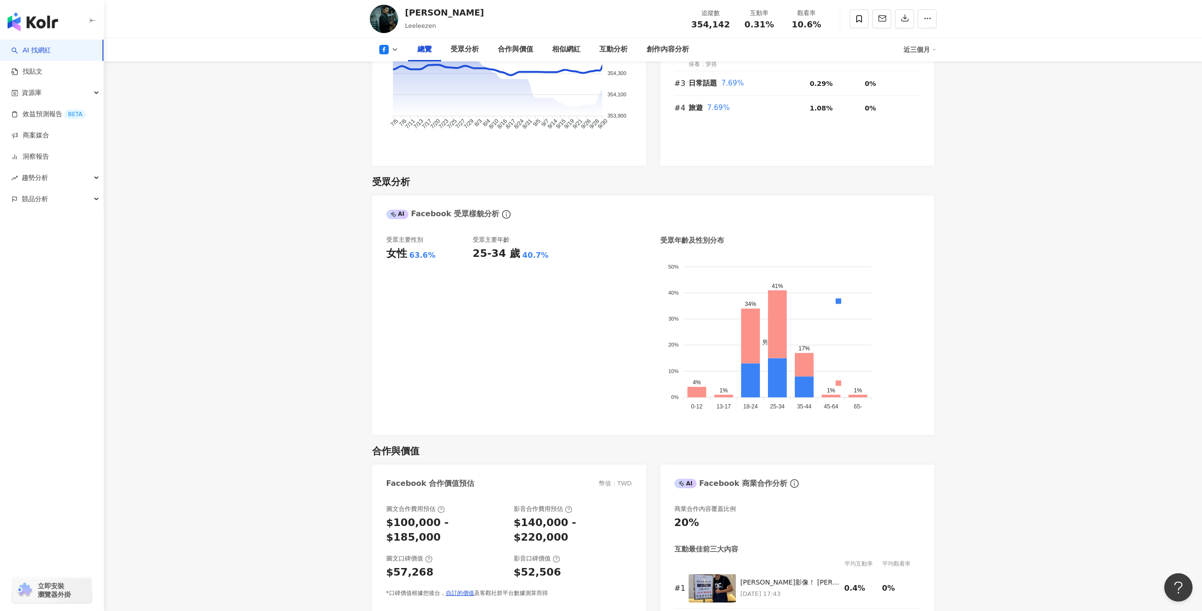
scroll to position [709, 0]
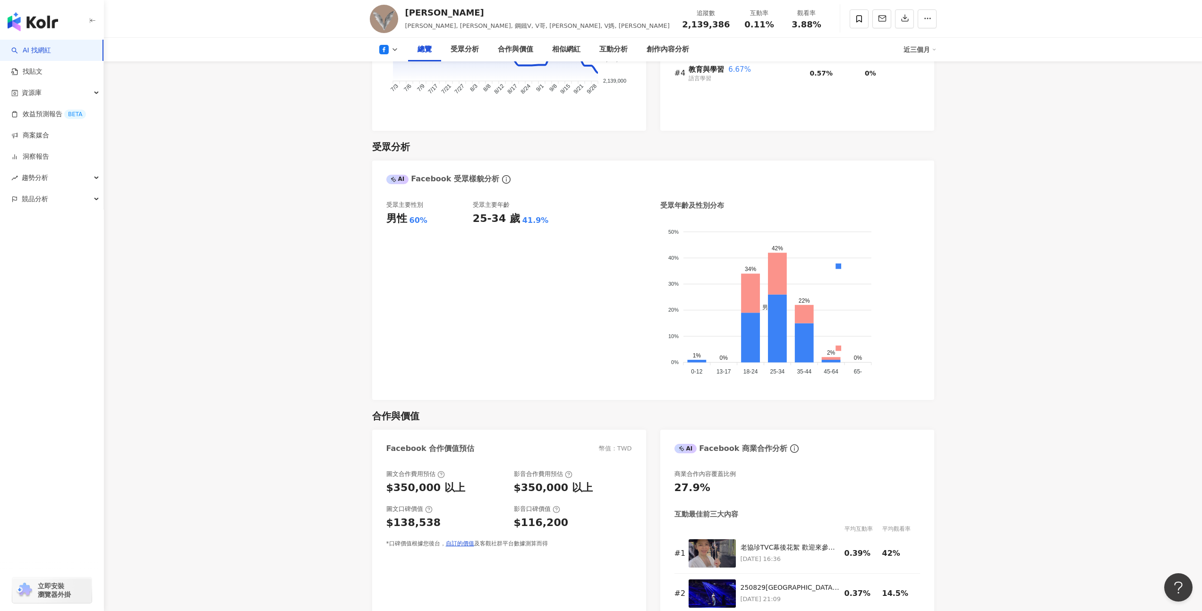
scroll to position [711, 0]
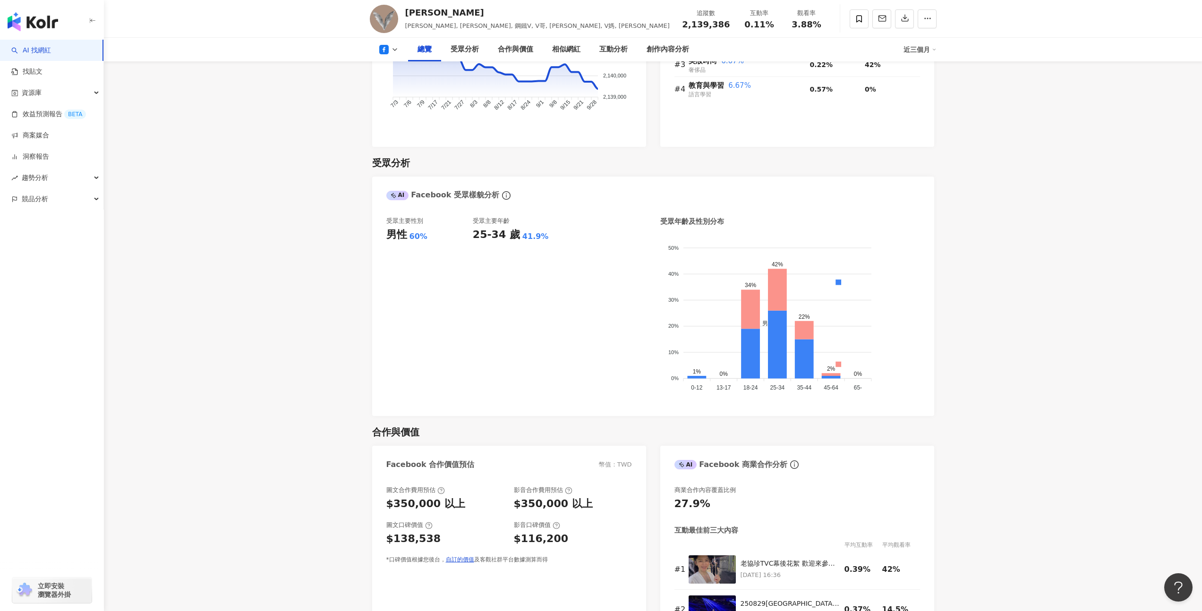
click at [408, 54] on div "總覽" at bounding box center [424, 50] width 33 height 24
click at [399, 51] on button at bounding box center [389, 49] width 38 height 9
click at [395, 62] on button "Instagram" at bounding box center [404, 66] width 57 height 13
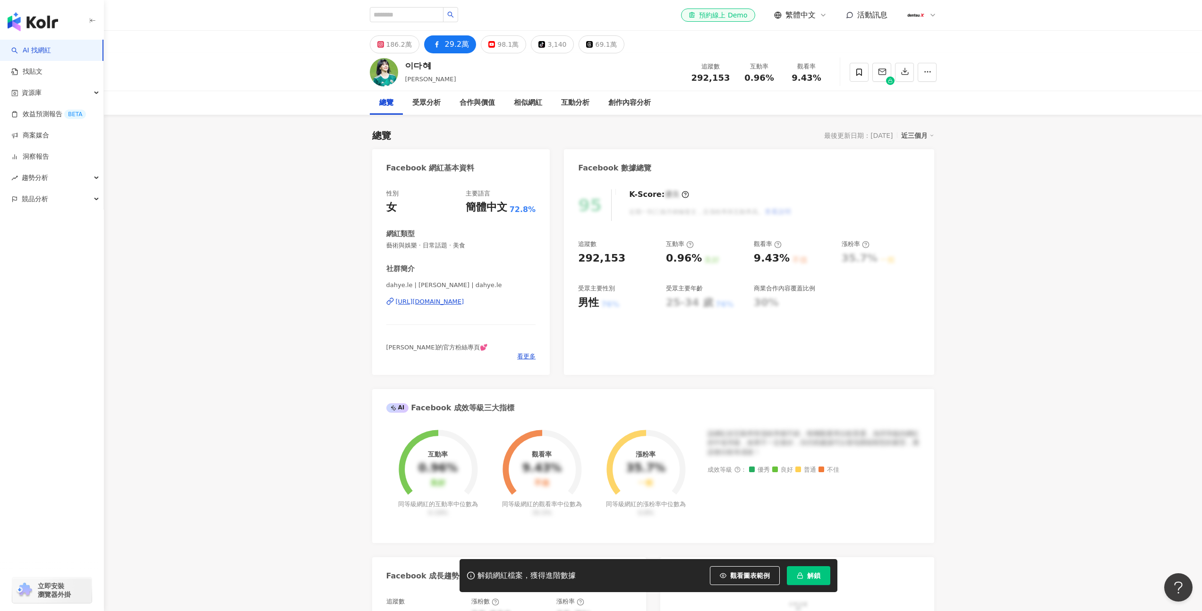
click at [796, 566] on div "解鎖網紅檔案，獲得進階數據 觀看圖表範例 解鎖" at bounding box center [649, 575] width 378 height 33
click at [800, 570] on button "解鎖" at bounding box center [808, 575] width 43 height 19
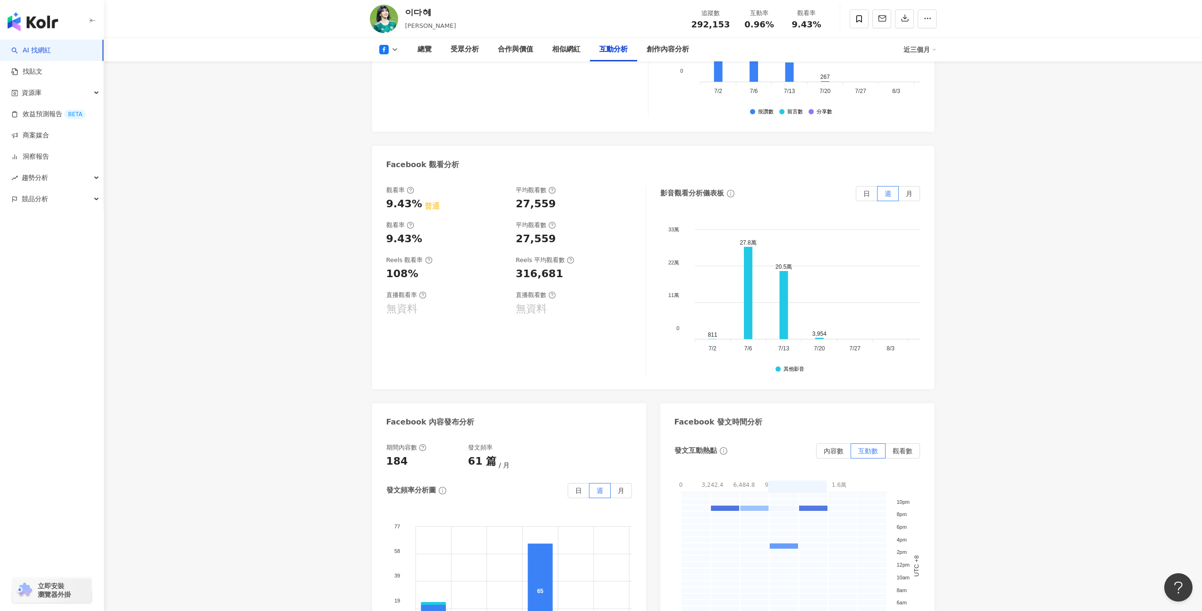
scroll to position [1716, 0]
click at [394, 53] on button at bounding box center [389, 49] width 38 height 9
click at [410, 77] on ul "Instagram Facebook YouTube tiktok-icon TikTok Threads" at bounding box center [404, 110] width 68 height 109
click at [409, 73] on button "Instagram" at bounding box center [404, 66] width 57 height 13
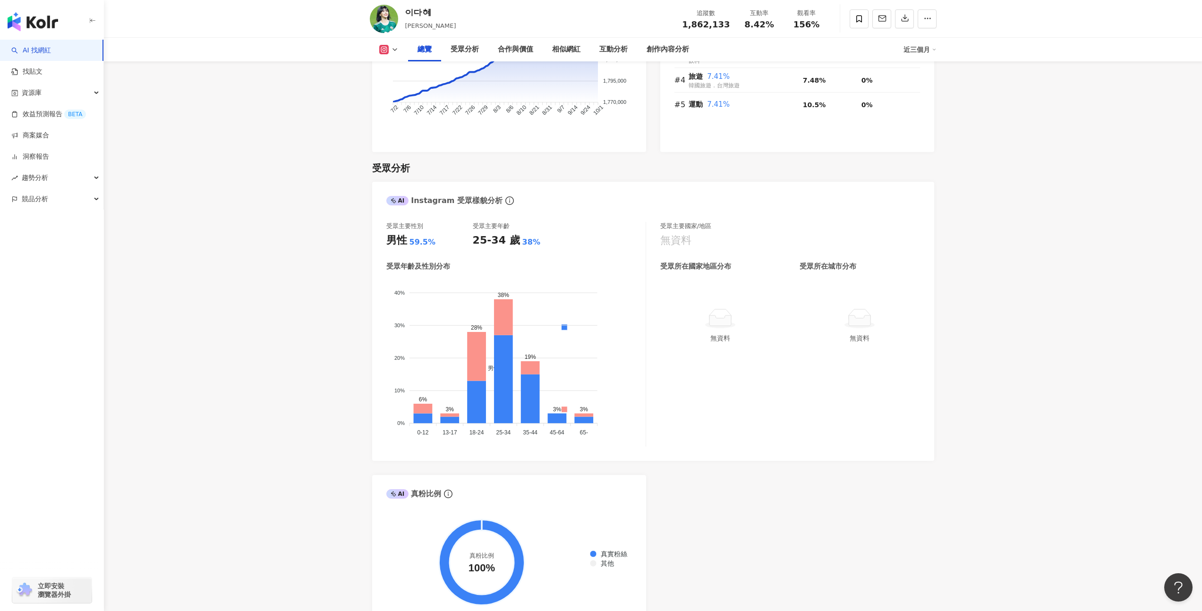
scroll to position [769, 0]
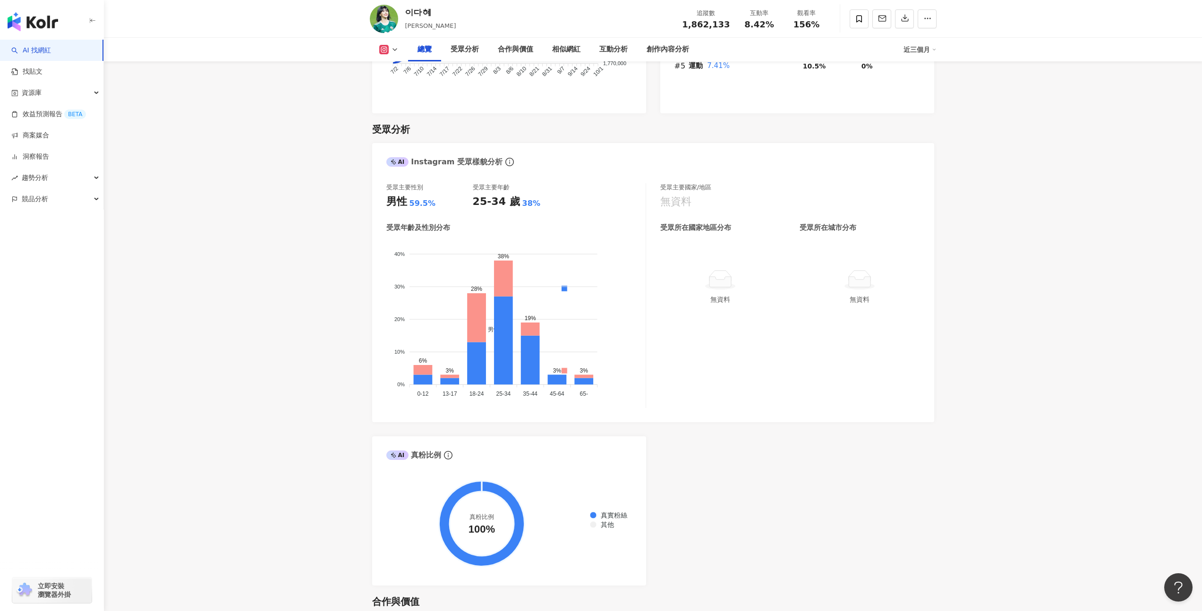
click at [392, 49] on icon at bounding box center [395, 50] width 8 height 8
click at [402, 90] on button "Facebook" at bounding box center [404, 88] width 57 height 13
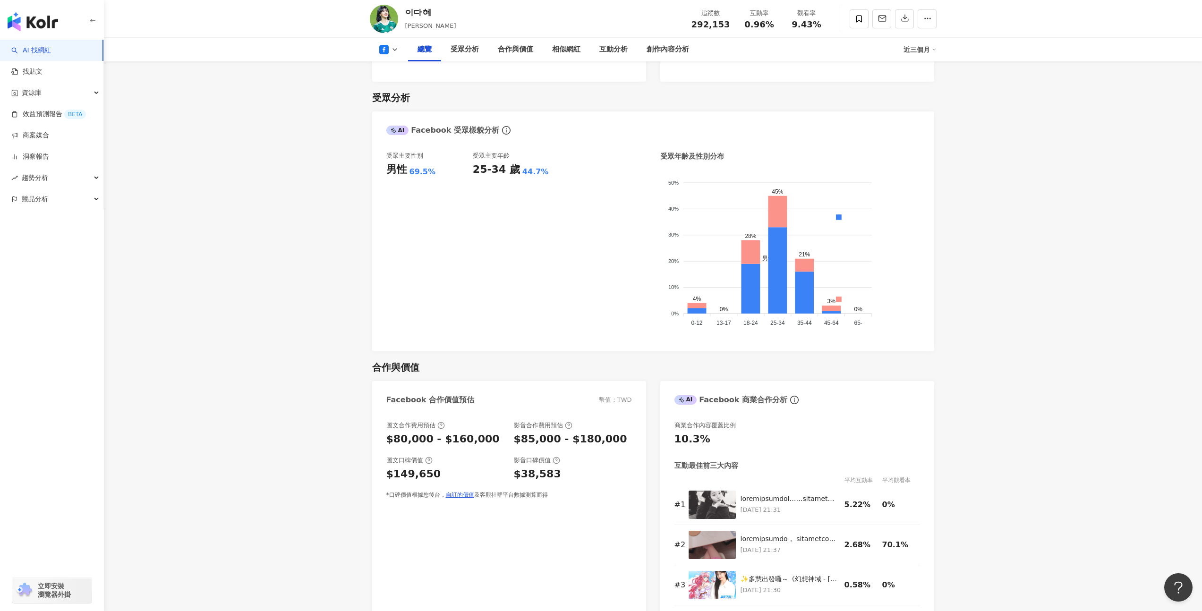
scroll to position [756, 0]
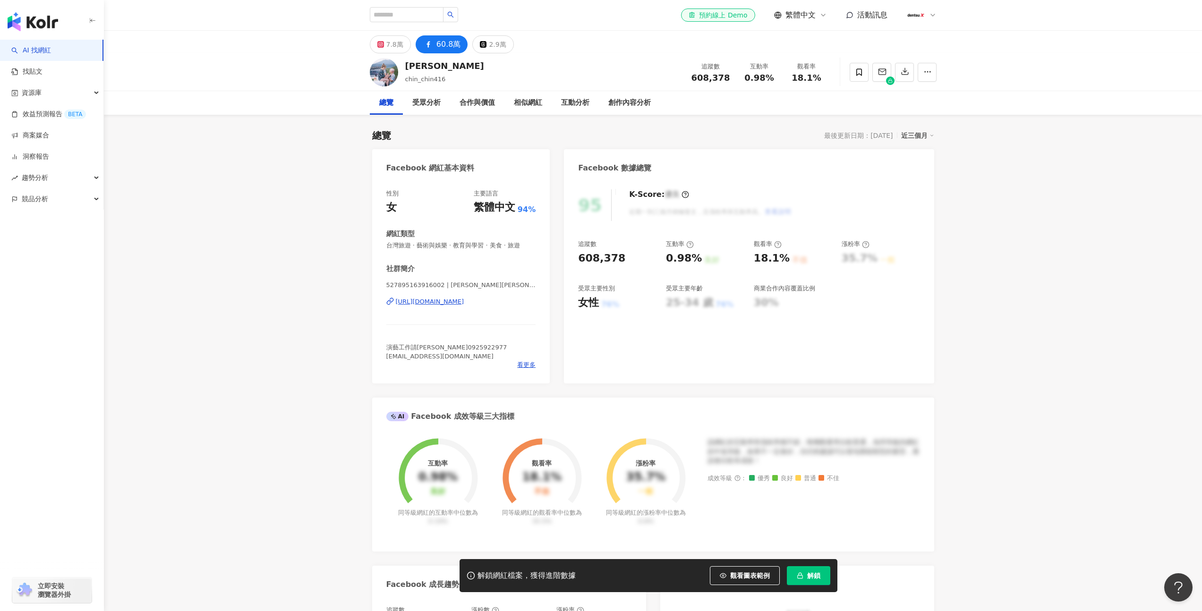
click at [801, 576] on icon "button" at bounding box center [800, 576] width 7 height 7
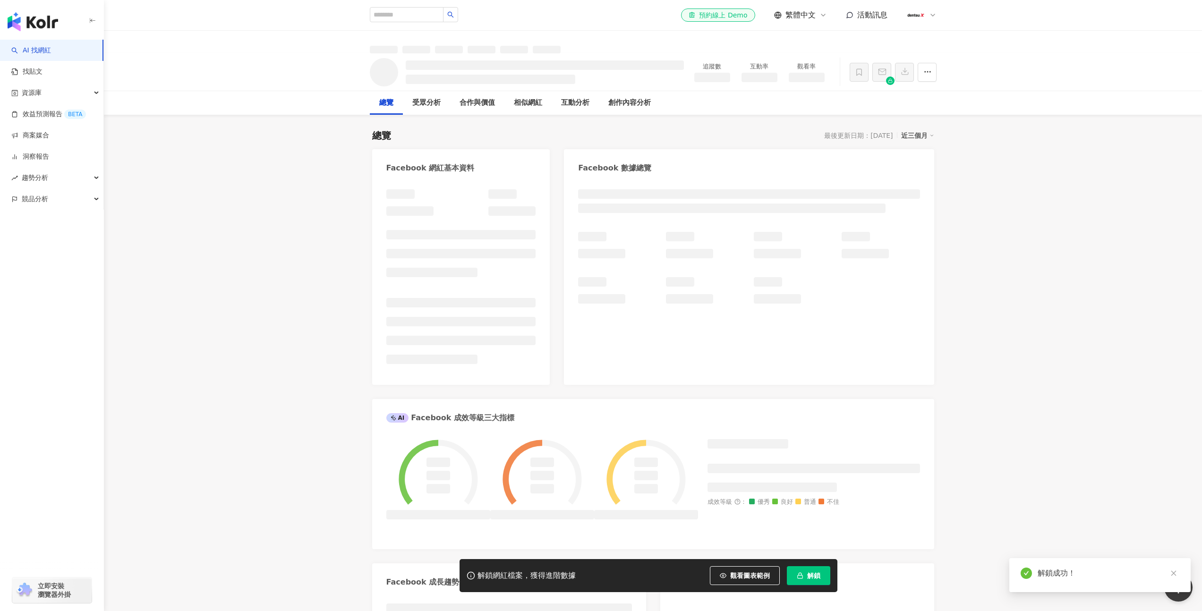
click at [549, 414] on div "AI Facebook 成效等級三大指標" at bounding box center [653, 414] width 562 height 31
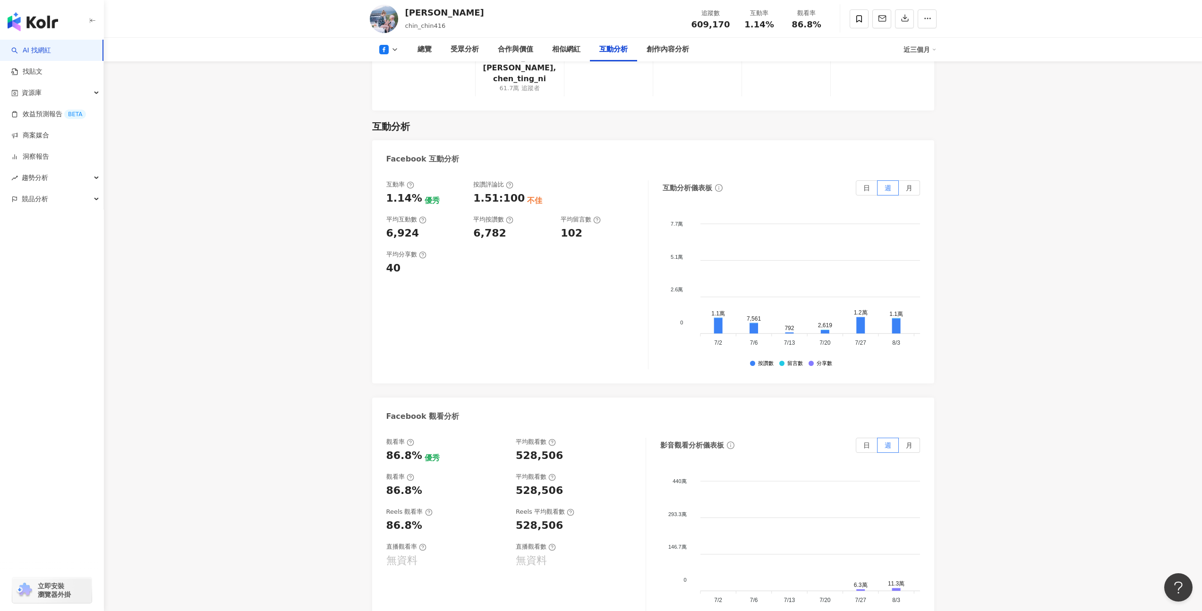
scroll to position [1508, 0]
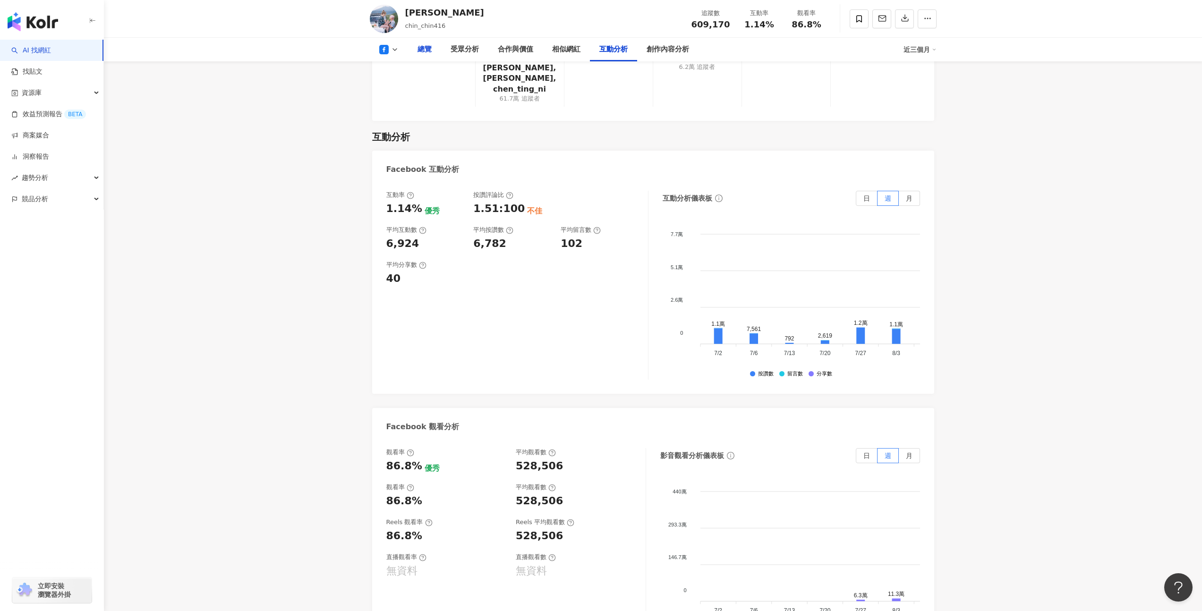
drag, startPoint x: 392, startPoint y: 50, endPoint x: 417, endPoint y: 50, distance: 24.6
click at [392, 50] on icon at bounding box center [395, 50] width 8 height 8
click at [406, 76] on li "Instagram" at bounding box center [404, 67] width 68 height 22
click at [392, 51] on icon at bounding box center [395, 50] width 8 height 8
click at [399, 66] on button "Instagram" at bounding box center [404, 66] width 57 height 13
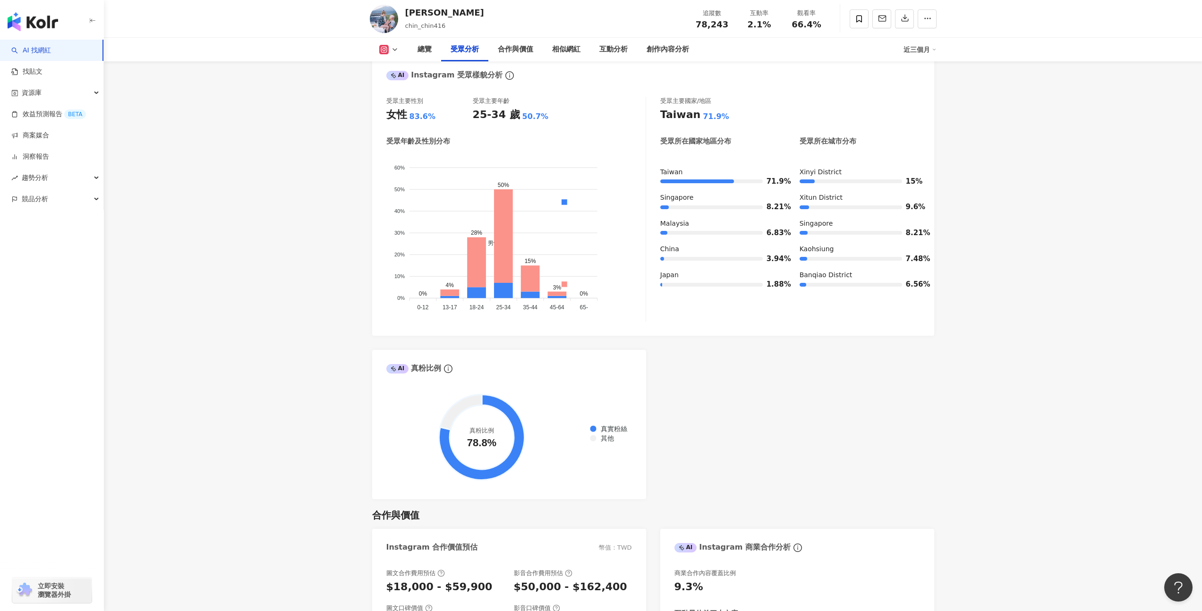
scroll to position [730, 0]
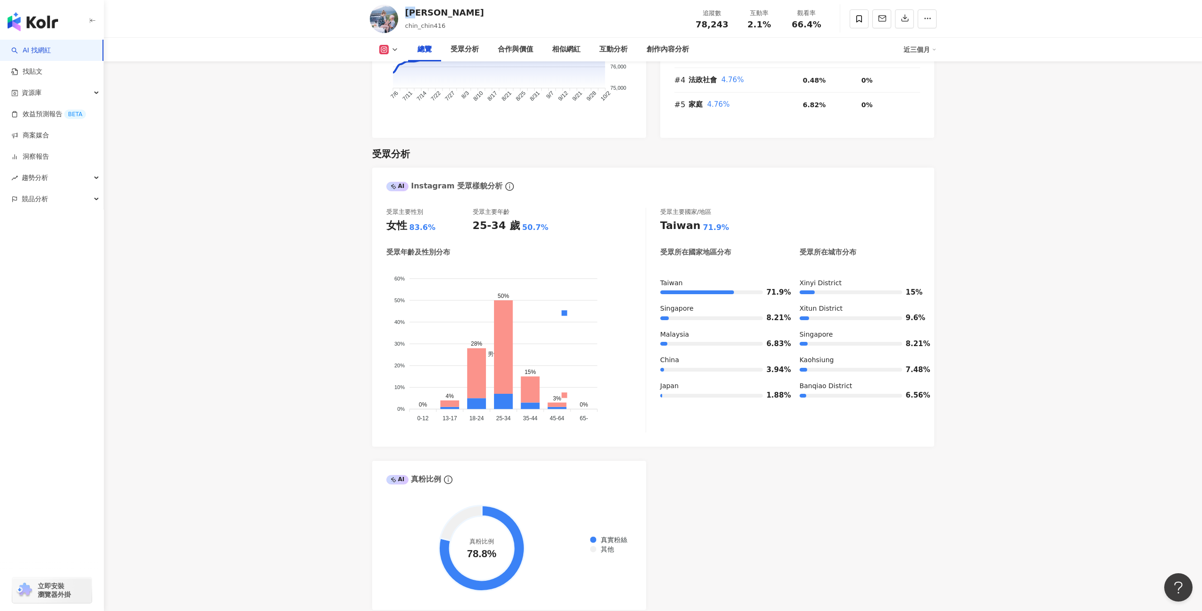
drag, startPoint x: 407, startPoint y: 12, endPoint x: 419, endPoint y: 11, distance: 11.8
click at [419, 11] on div "季芹" at bounding box center [444, 13] width 79 height 12
copy div "季芹"
click at [403, 50] on button at bounding box center [389, 49] width 38 height 9
click at [400, 85] on button "Facebook" at bounding box center [404, 88] width 57 height 13
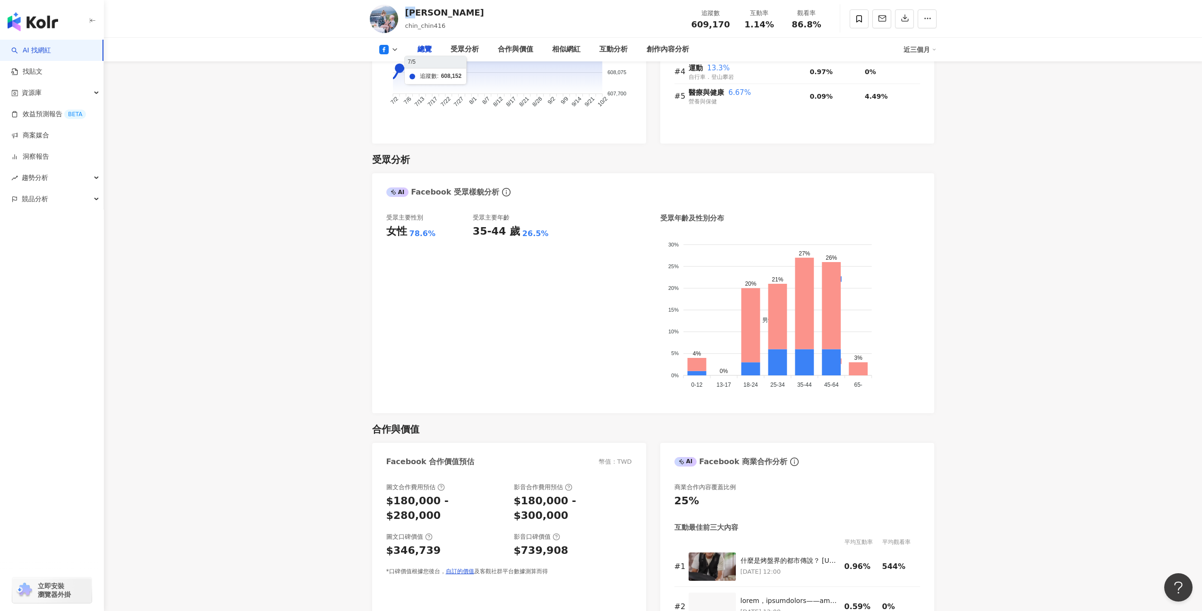
scroll to position [722, 0]
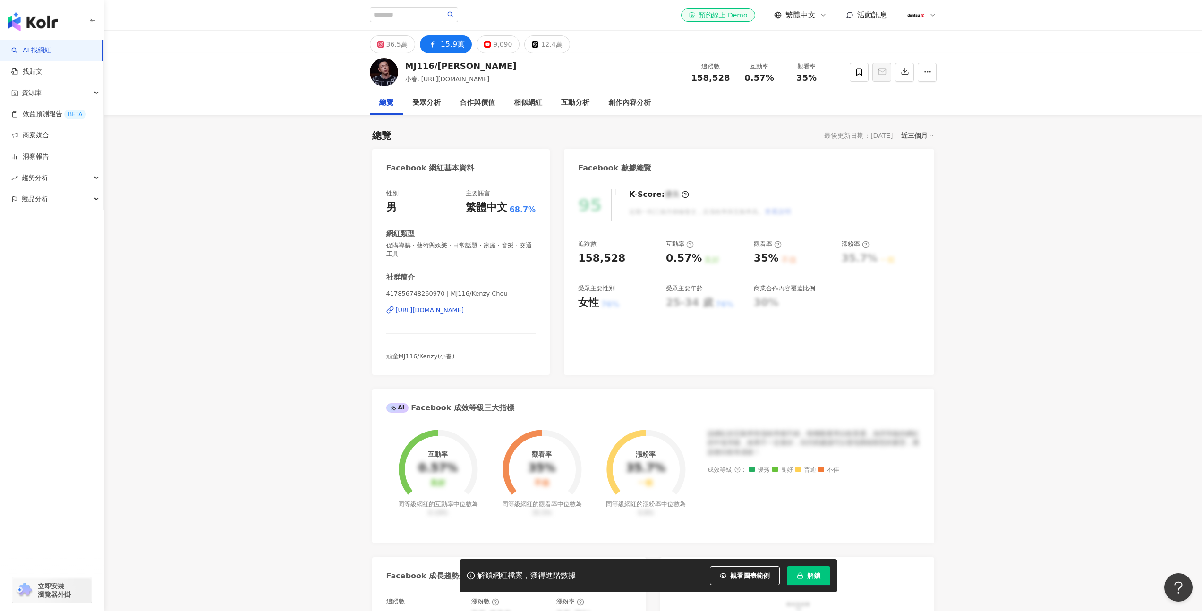
scroll to position [11, 0]
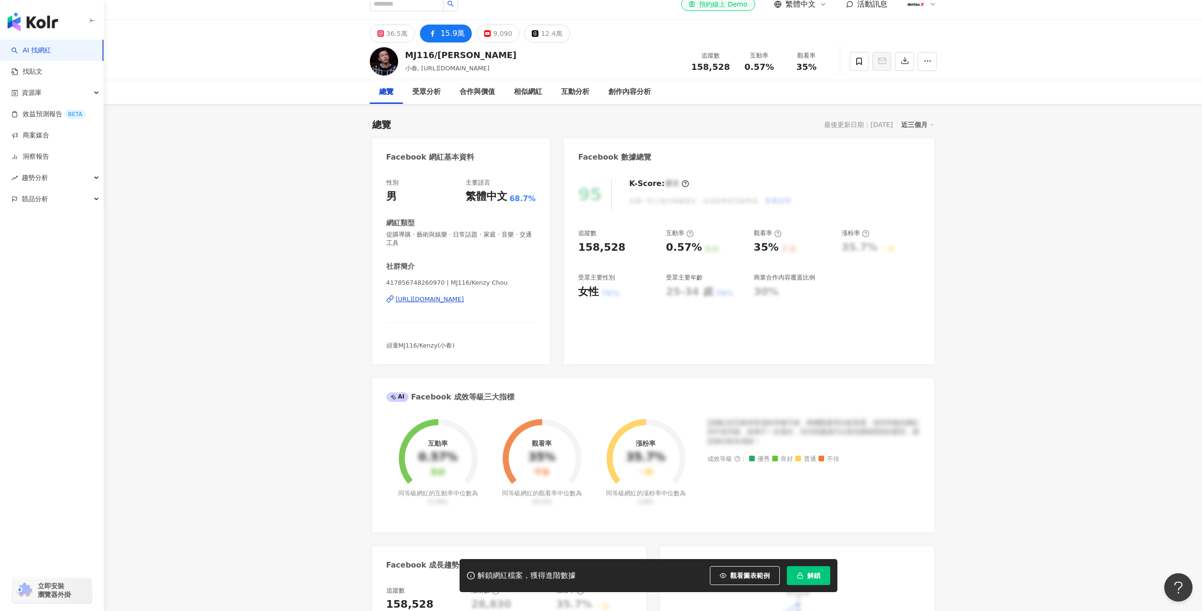
click at [823, 583] on button "解鎖" at bounding box center [808, 575] width 43 height 19
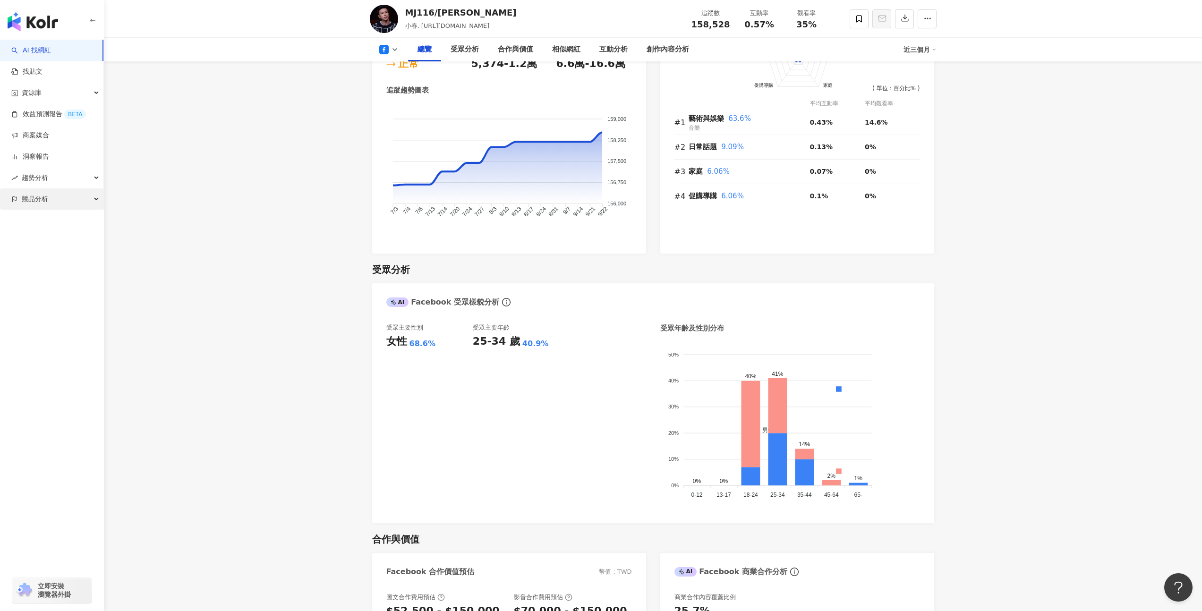
scroll to position [672, 0]
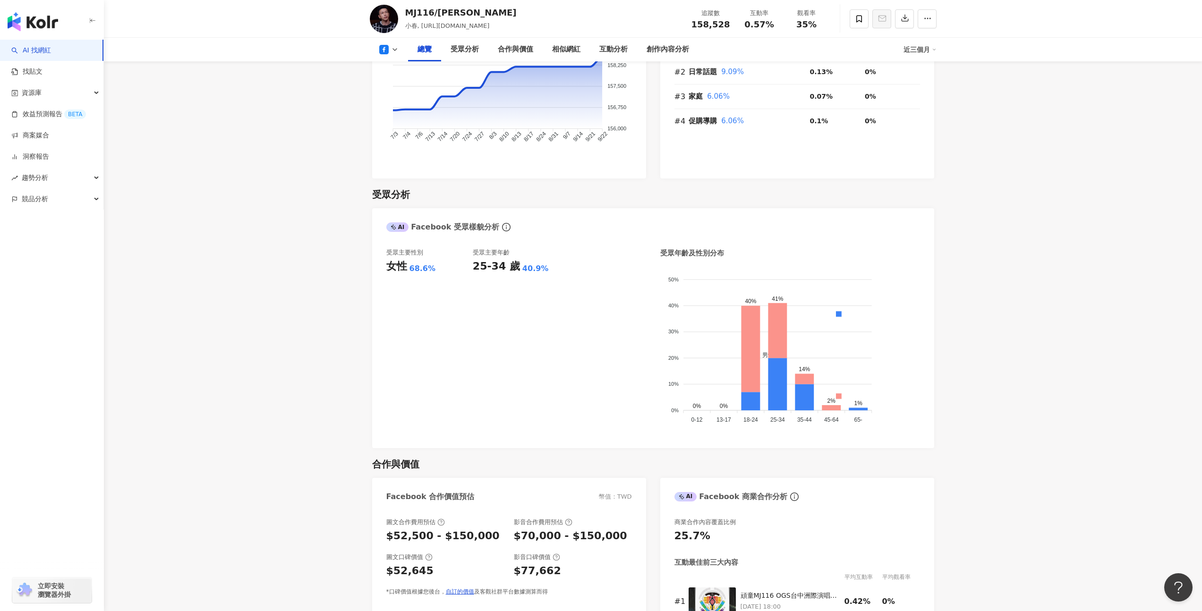
click at [390, 53] on button at bounding box center [389, 49] width 38 height 9
click at [390, 74] on li "Instagram" at bounding box center [404, 67] width 68 height 22
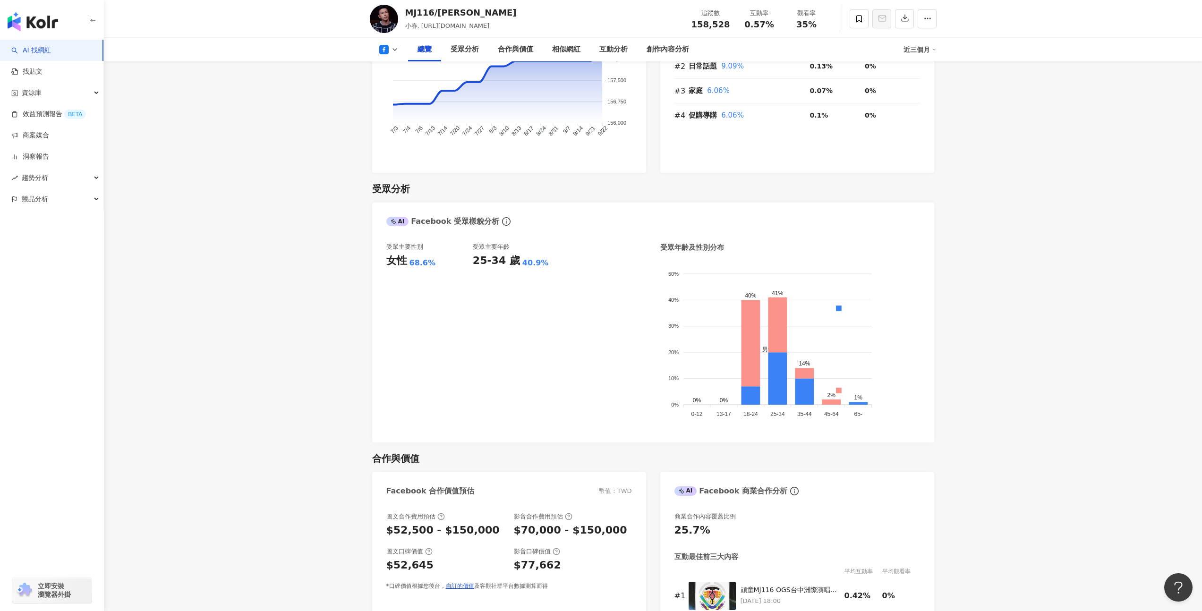
scroll to position [678, 0]
click at [379, 45] on icon at bounding box center [383, 49] width 9 height 9
click at [386, 59] on li "Instagram" at bounding box center [404, 67] width 68 height 22
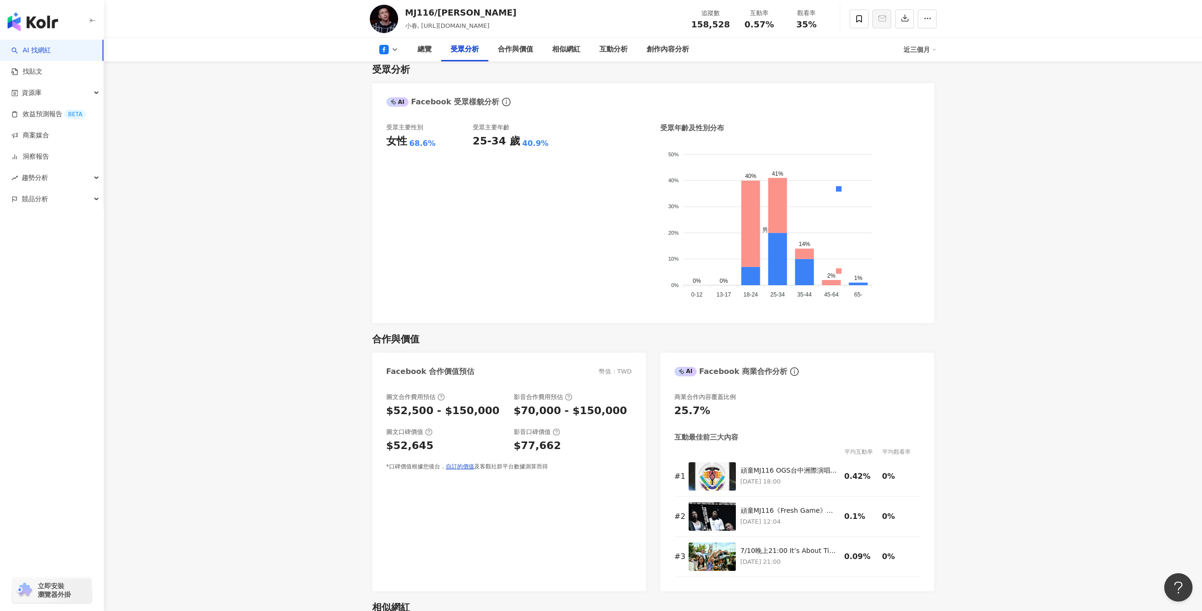
scroll to position [803, 0]
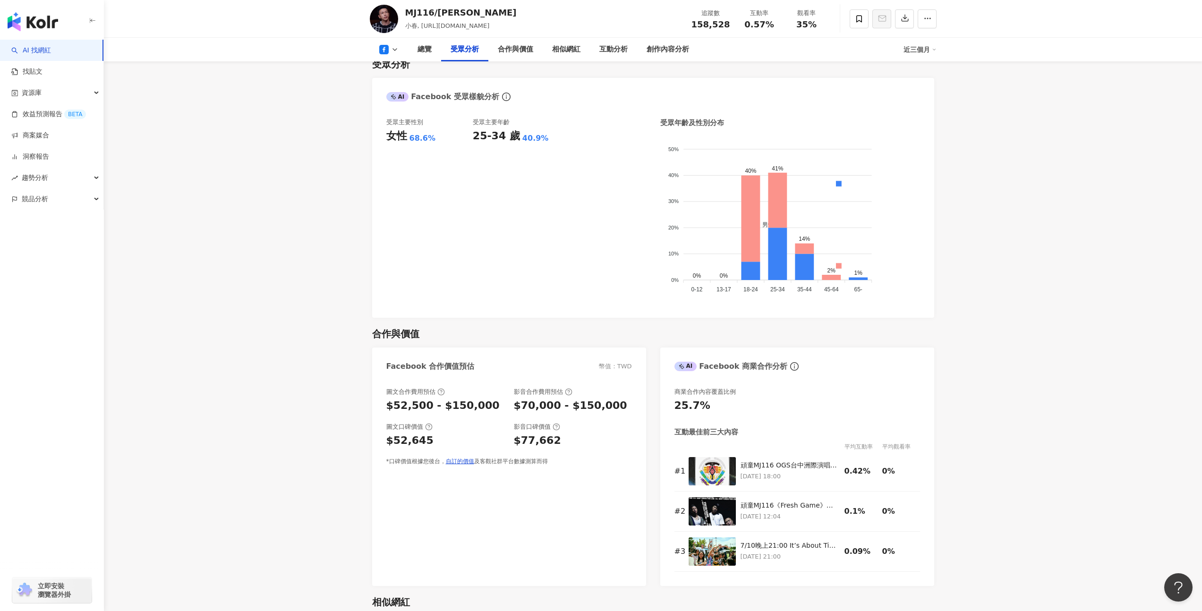
click at [395, 54] on button at bounding box center [389, 49] width 38 height 9
click at [401, 73] on button "Instagram" at bounding box center [404, 66] width 57 height 13
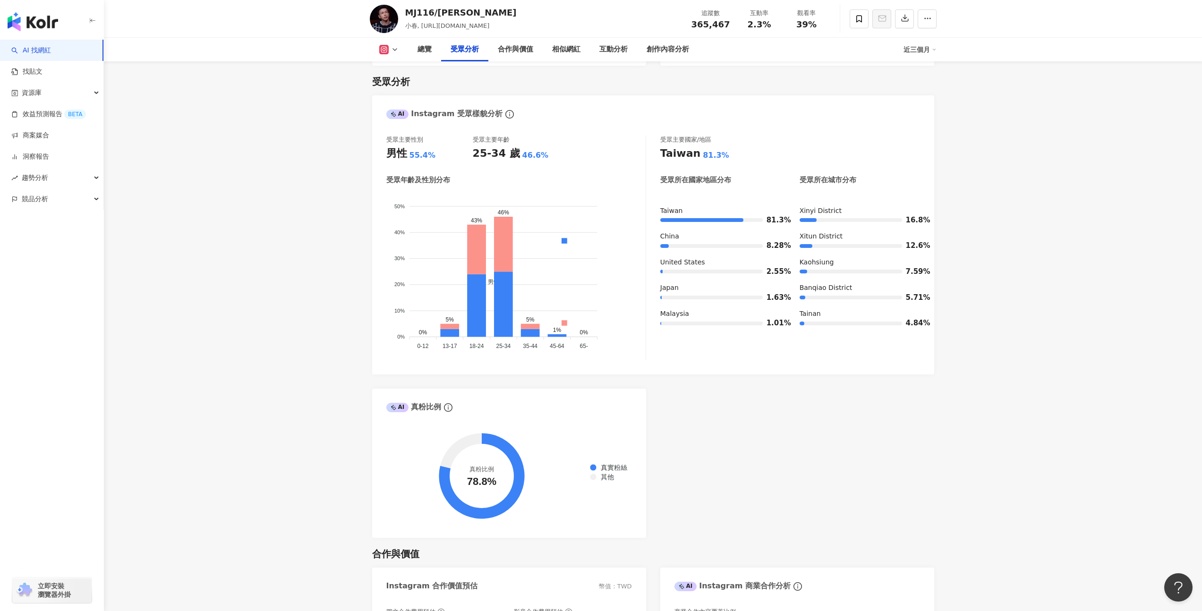
scroll to position [820, 0]
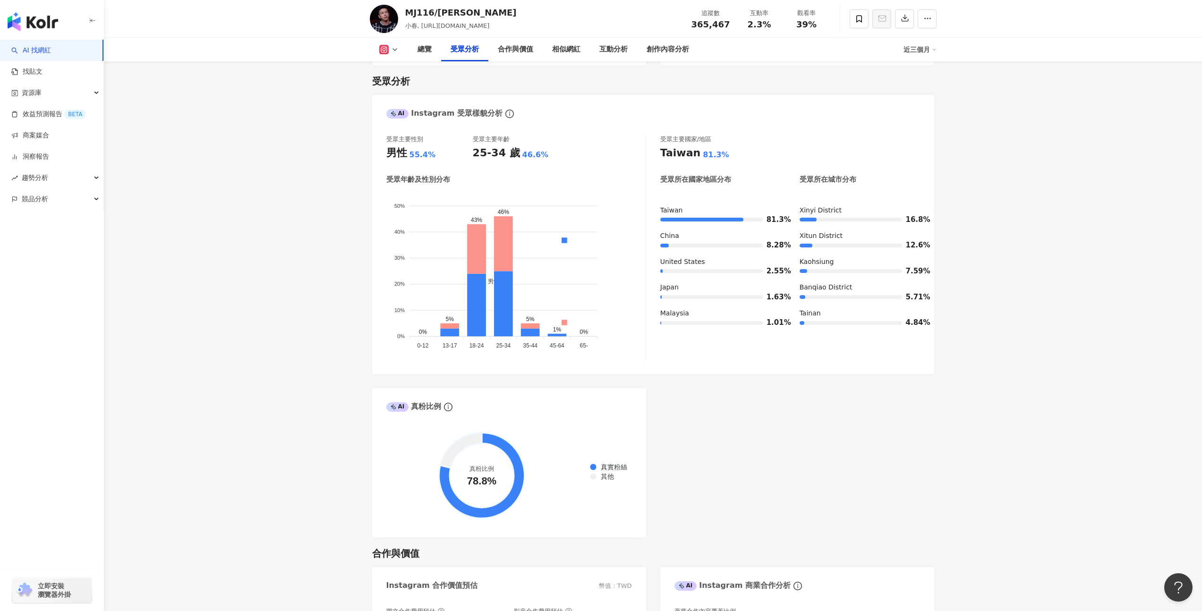
scroll to position [745, 0]
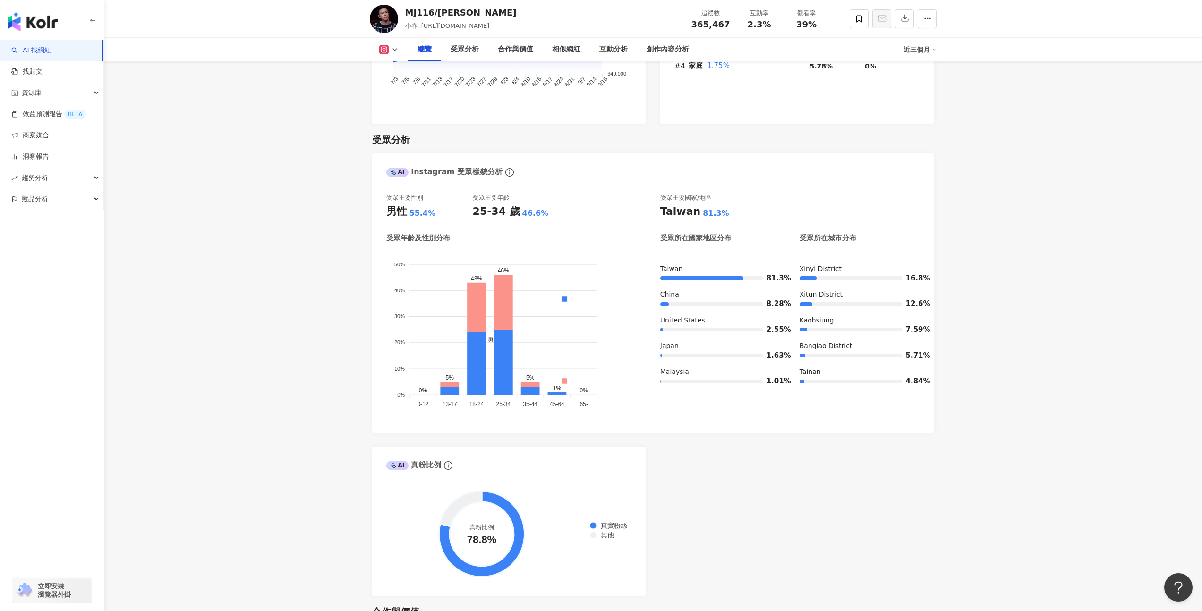
click at [379, 45] on icon at bounding box center [383, 49] width 9 height 9
click at [398, 88] on button "Facebook" at bounding box center [404, 88] width 57 height 13
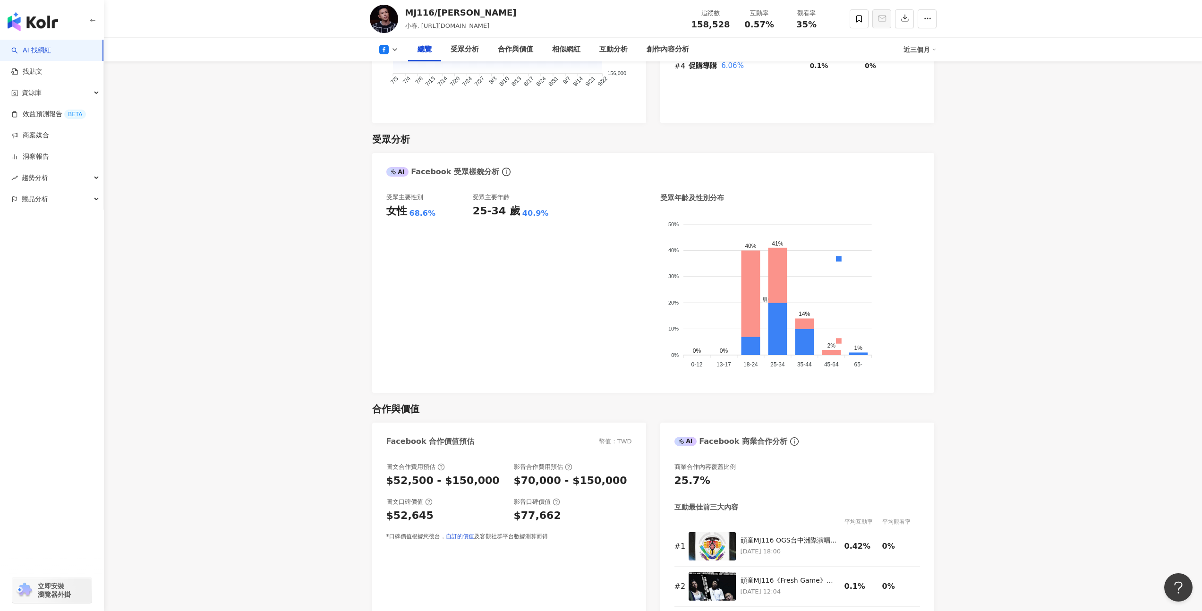
scroll to position [727, 0]
